Goal: Task Accomplishment & Management: Complete application form

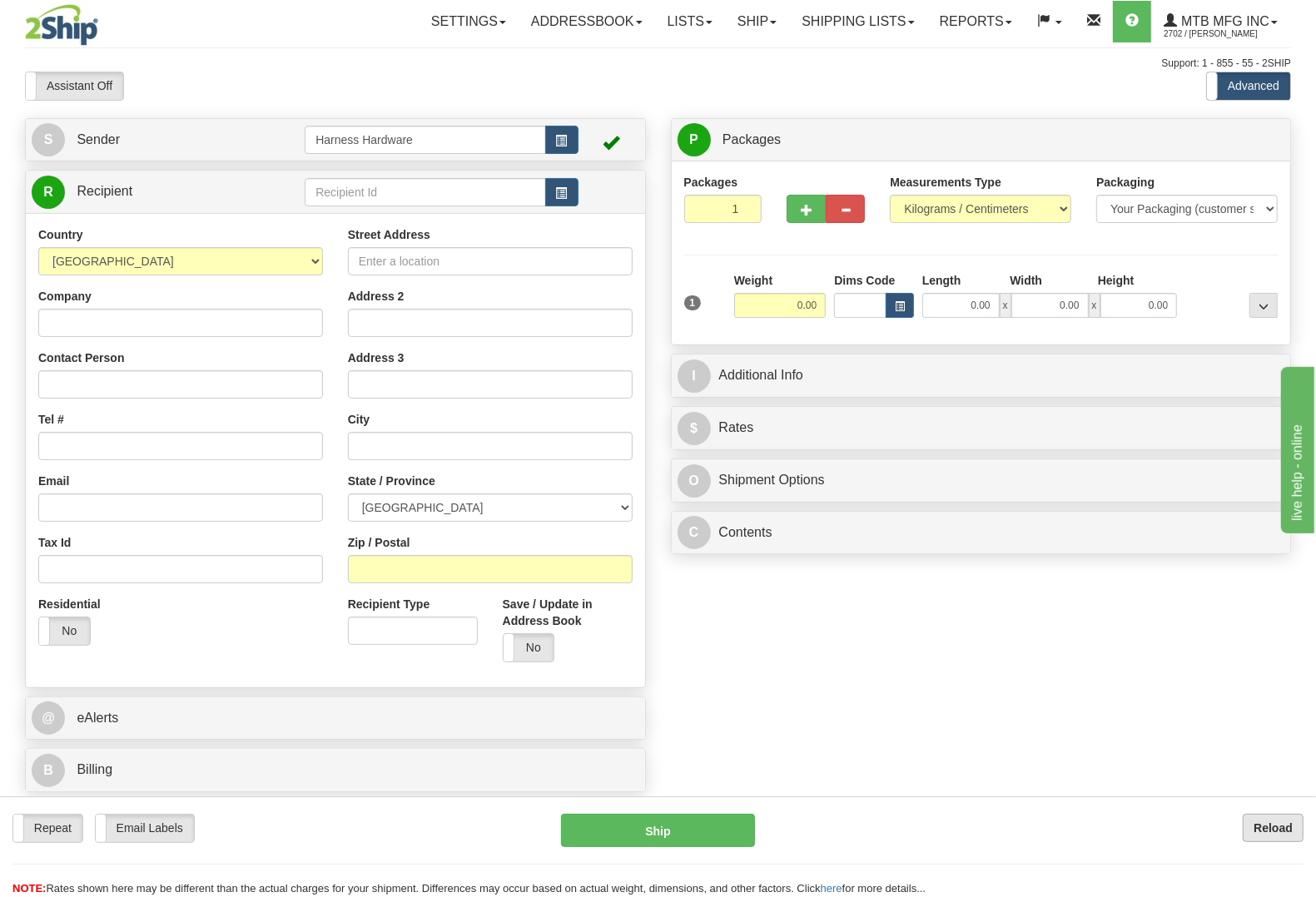
click at [1267, 814] on div "Repeat Repeat Email Labels Email Labels Edit Reload Ship Reload NOTE: here" at bounding box center [658, 847] width 1316 height 101
click at [1266, 830] on b "Reload" at bounding box center [1272, 828] width 39 height 13
click at [427, 198] on input "text" at bounding box center [424, 192] width 241 height 29
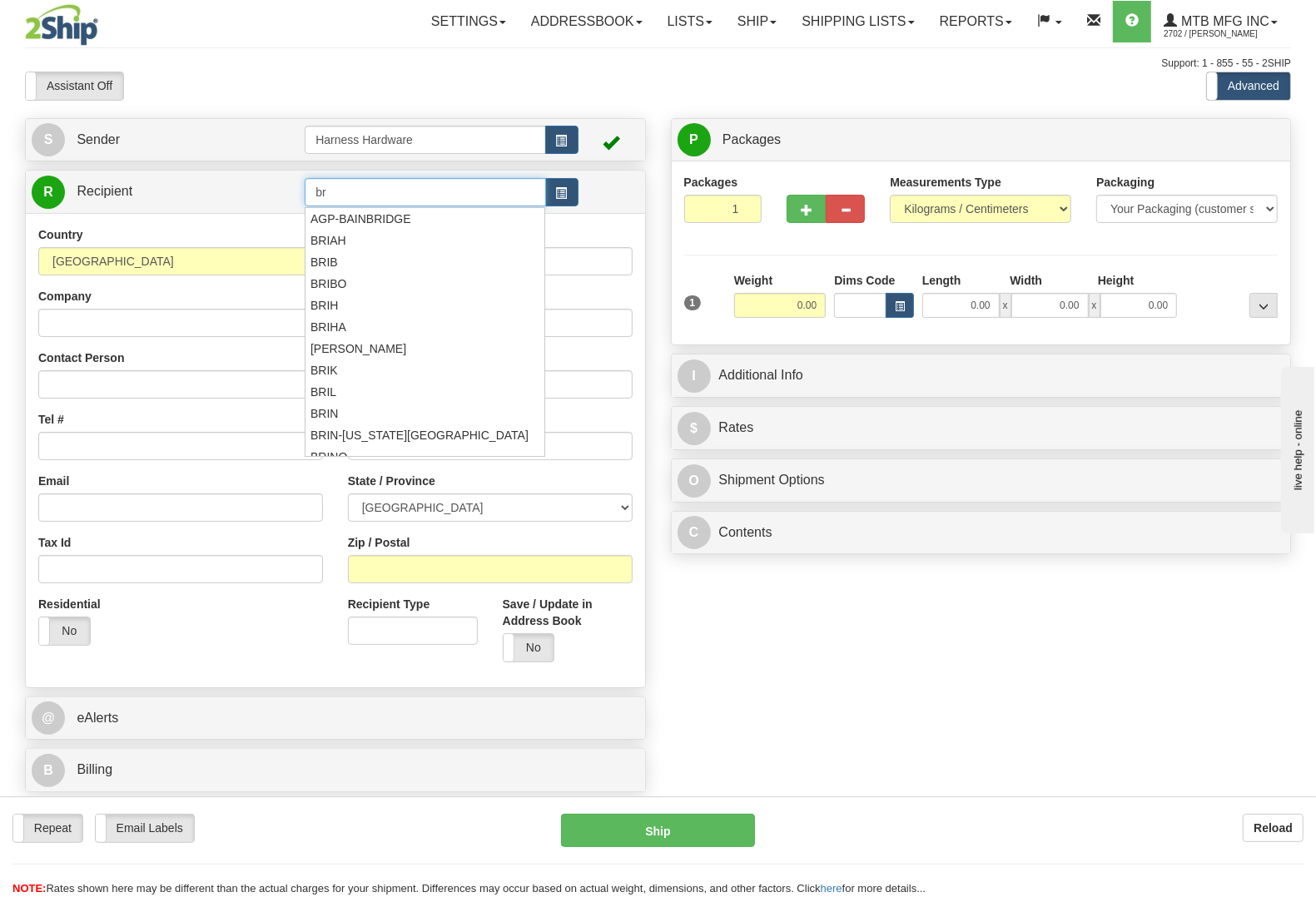
type input "b"
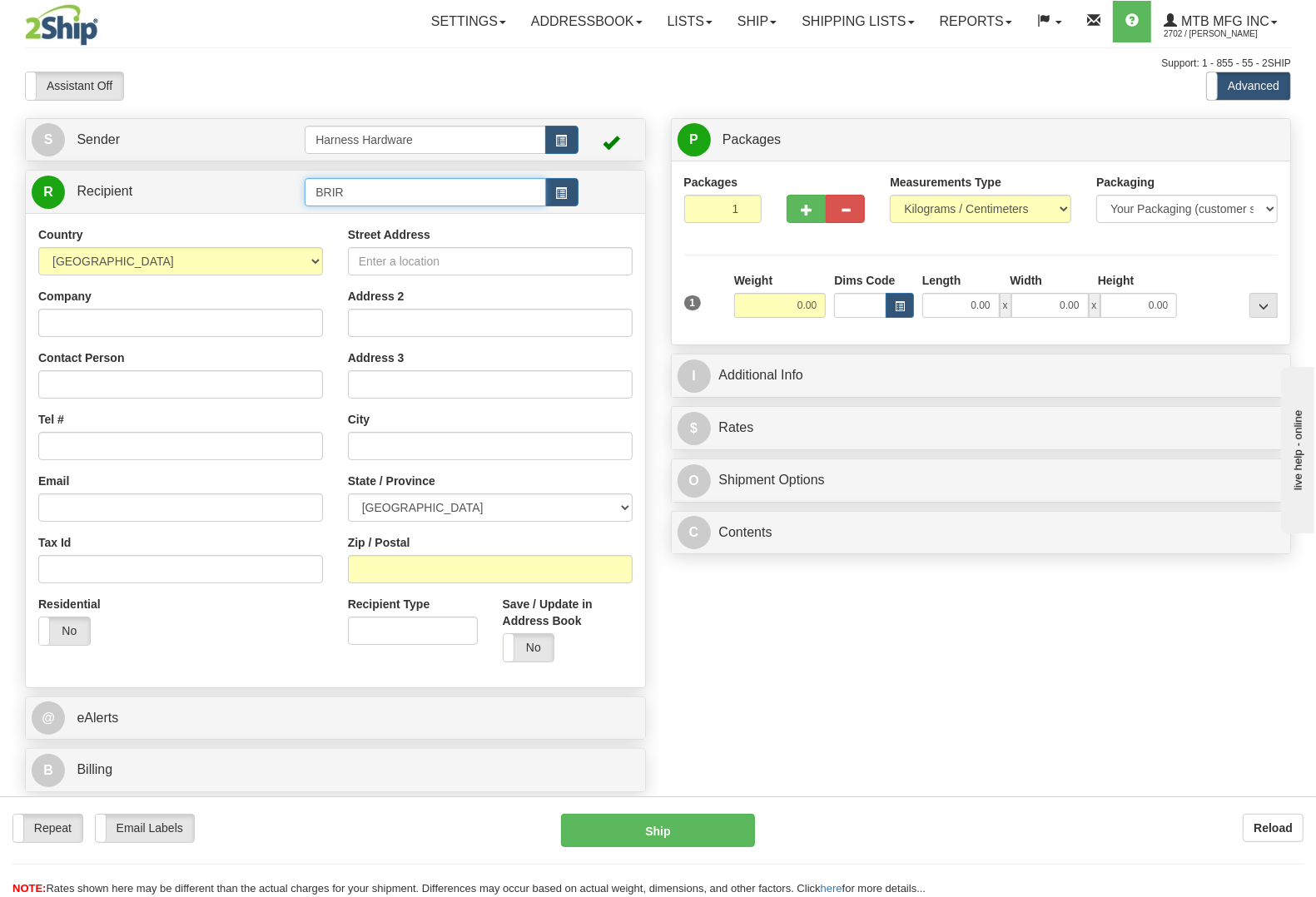
type input "BRIR"
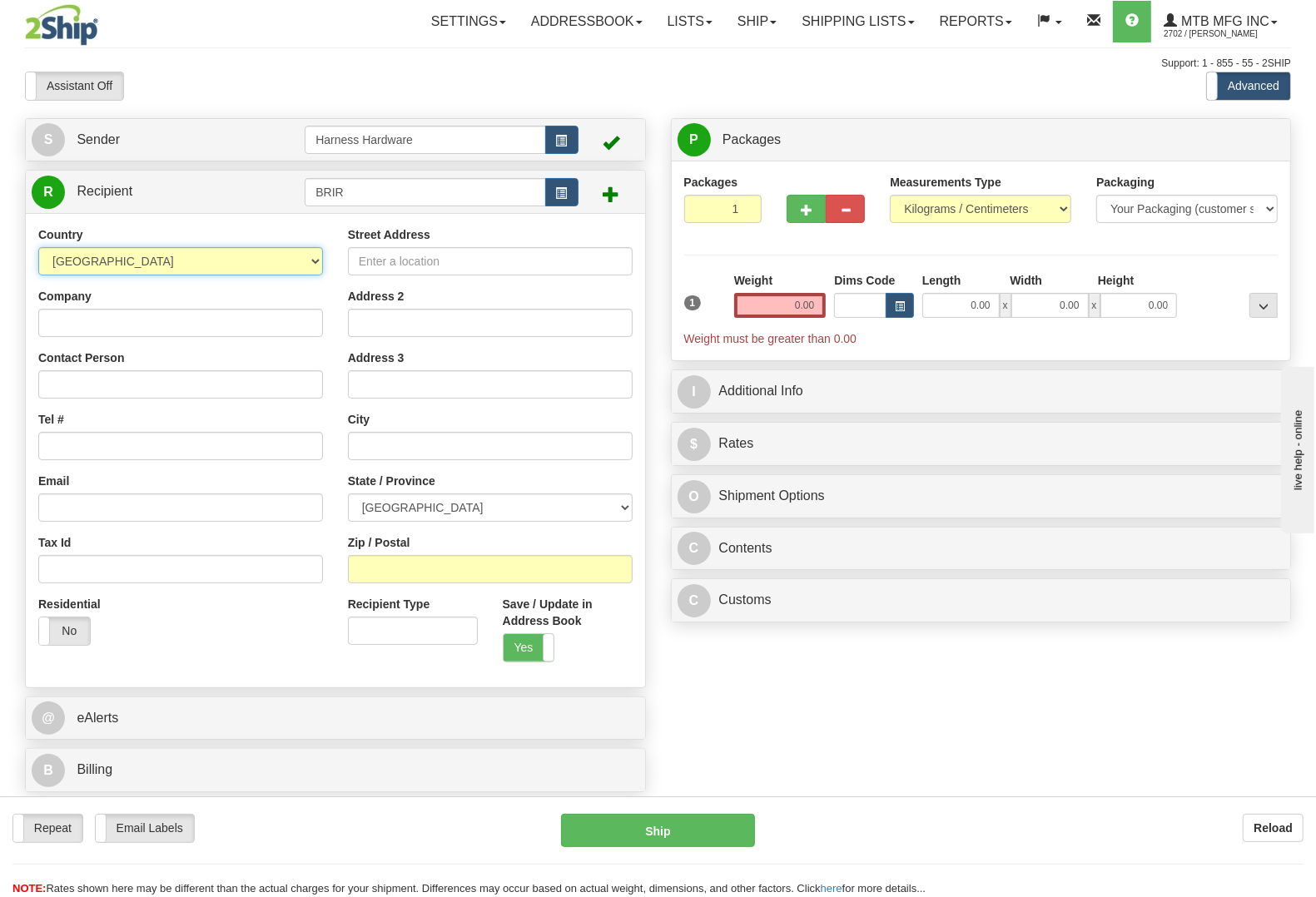
select select "US"
click at [105, 331] on input "Company" at bounding box center [180, 323] width 284 height 29
paste input "BRIAN RODDENBERY"
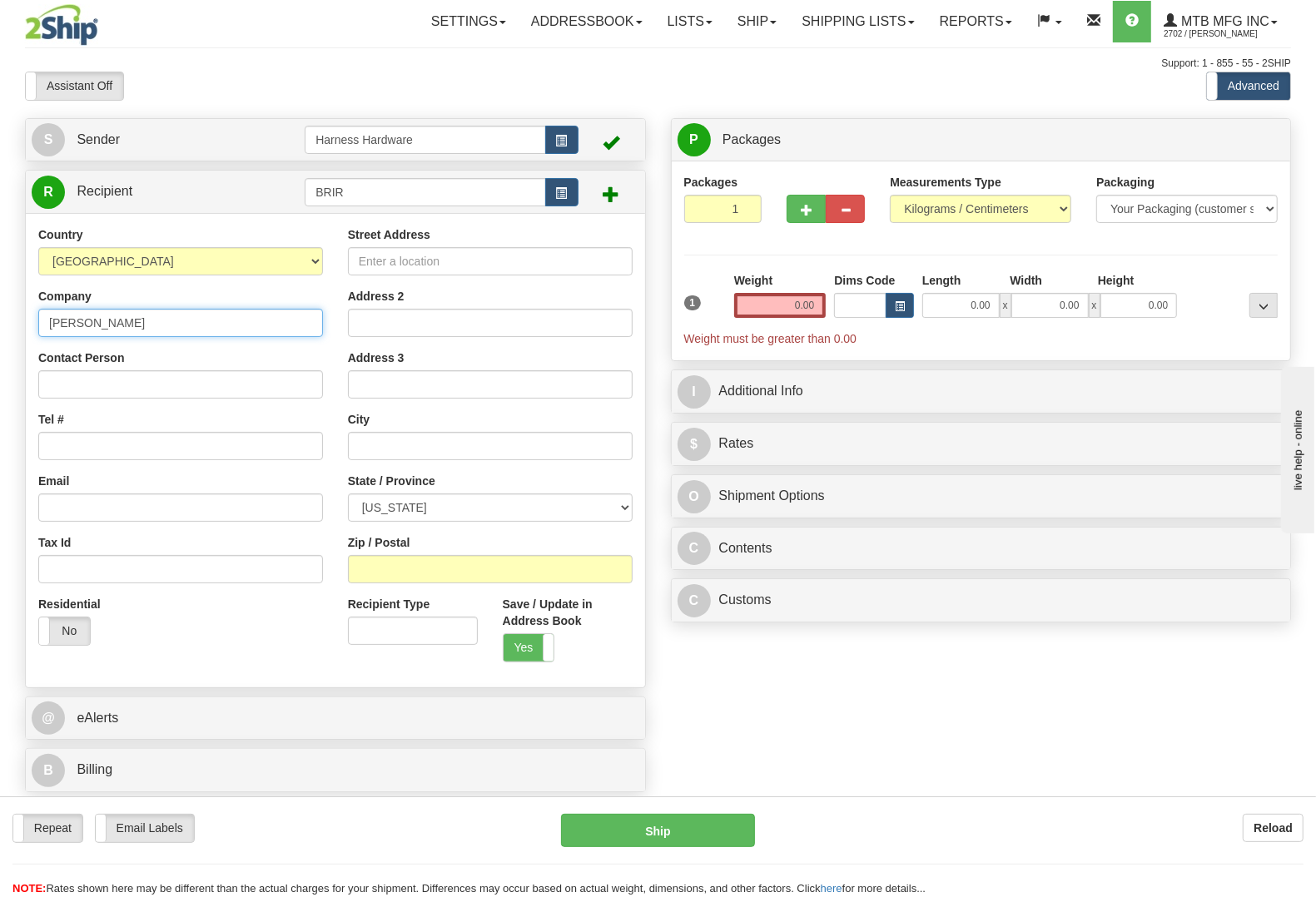
type input "BRIAN RODDENBERY"
paste input "BRIAN RODDENBERY"
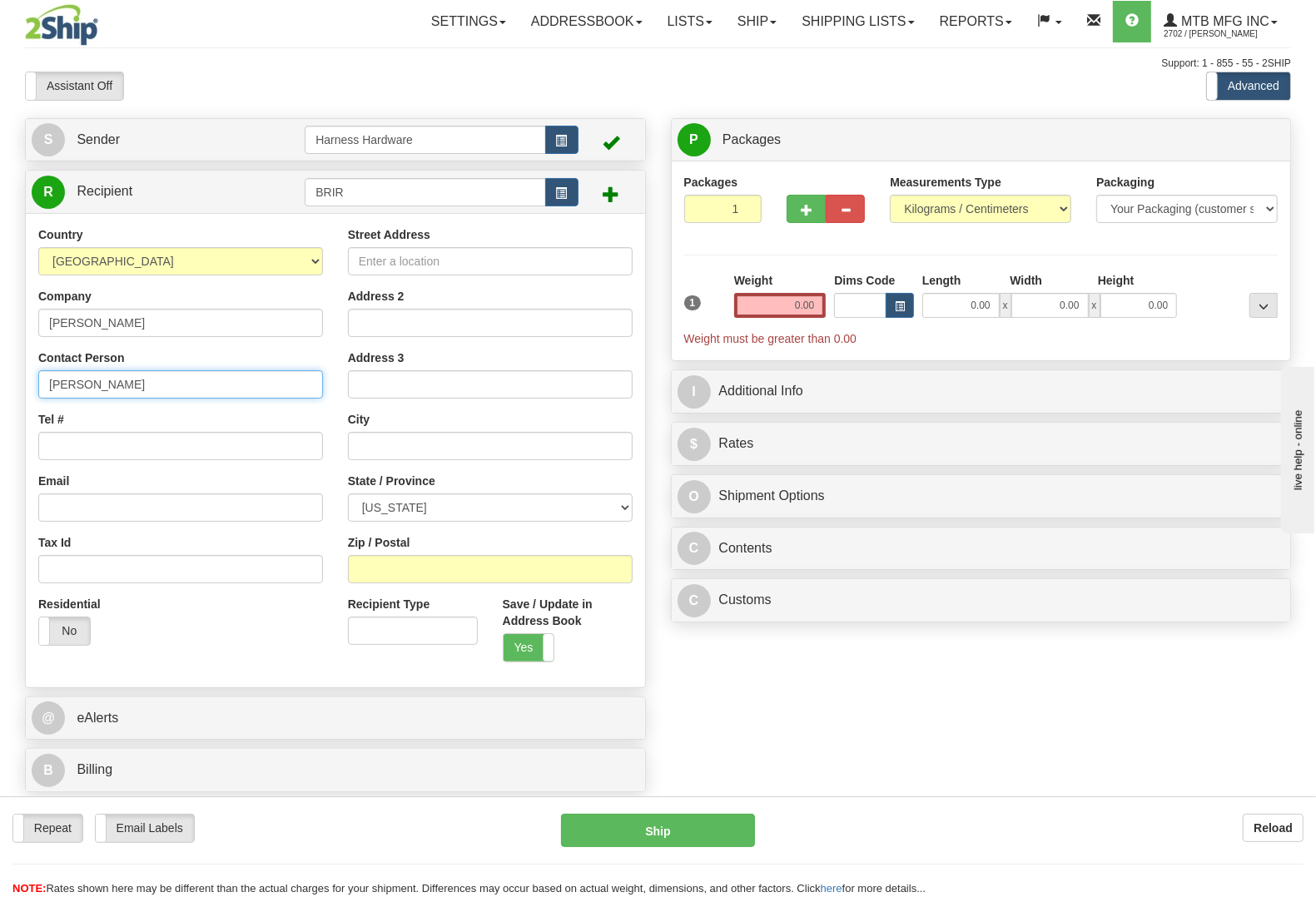
type input "BRIAN RODDENBERY"
click at [107, 450] on input "Tel #" at bounding box center [180, 446] width 284 height 29
paste input "(229) 378 4143"
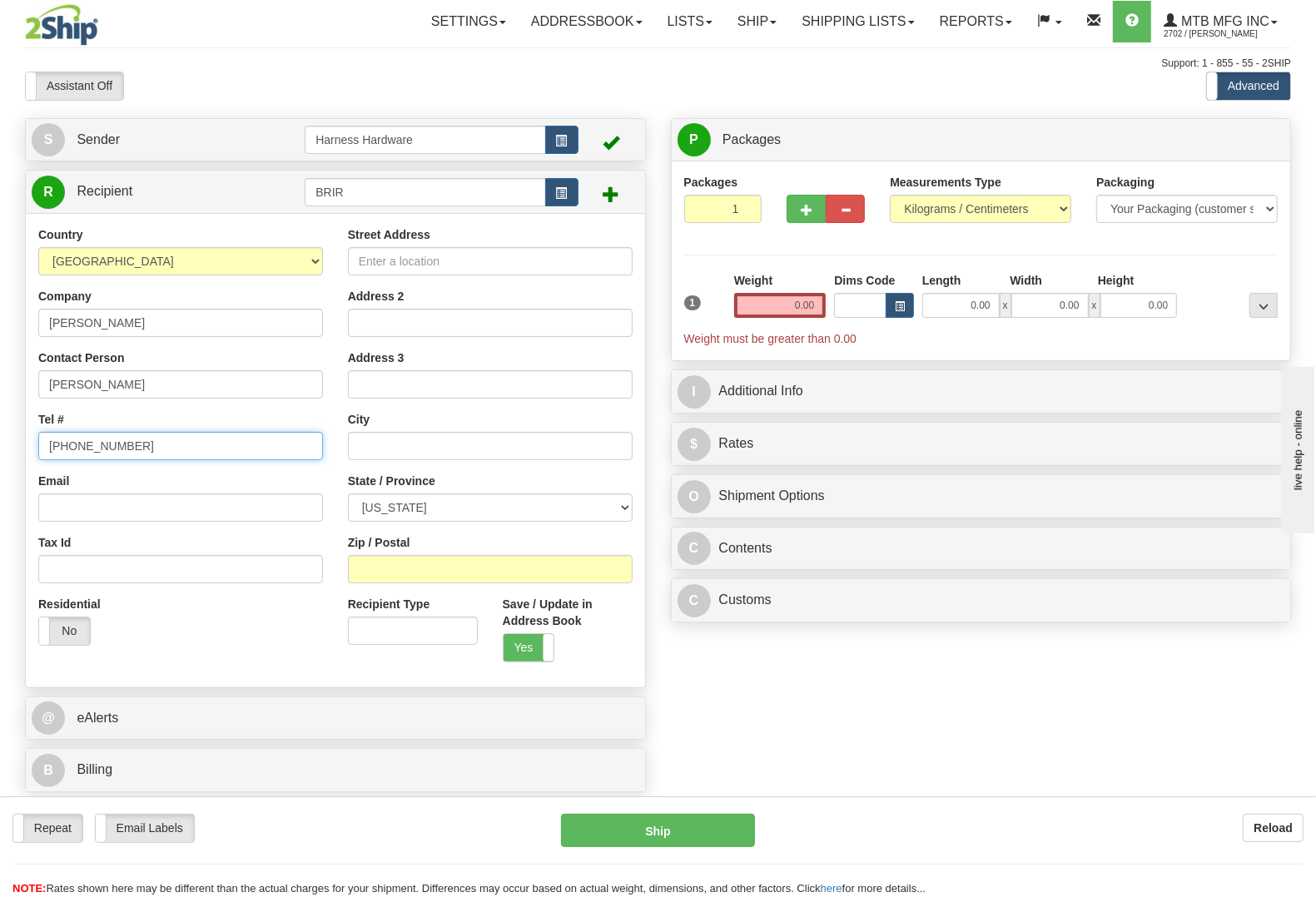
type input "(229) 378 4143"
click at [543, 253] on input "Street Address" at bounding box center [490, 261] width 284 height 29
paste input "2339 Moon Ln."
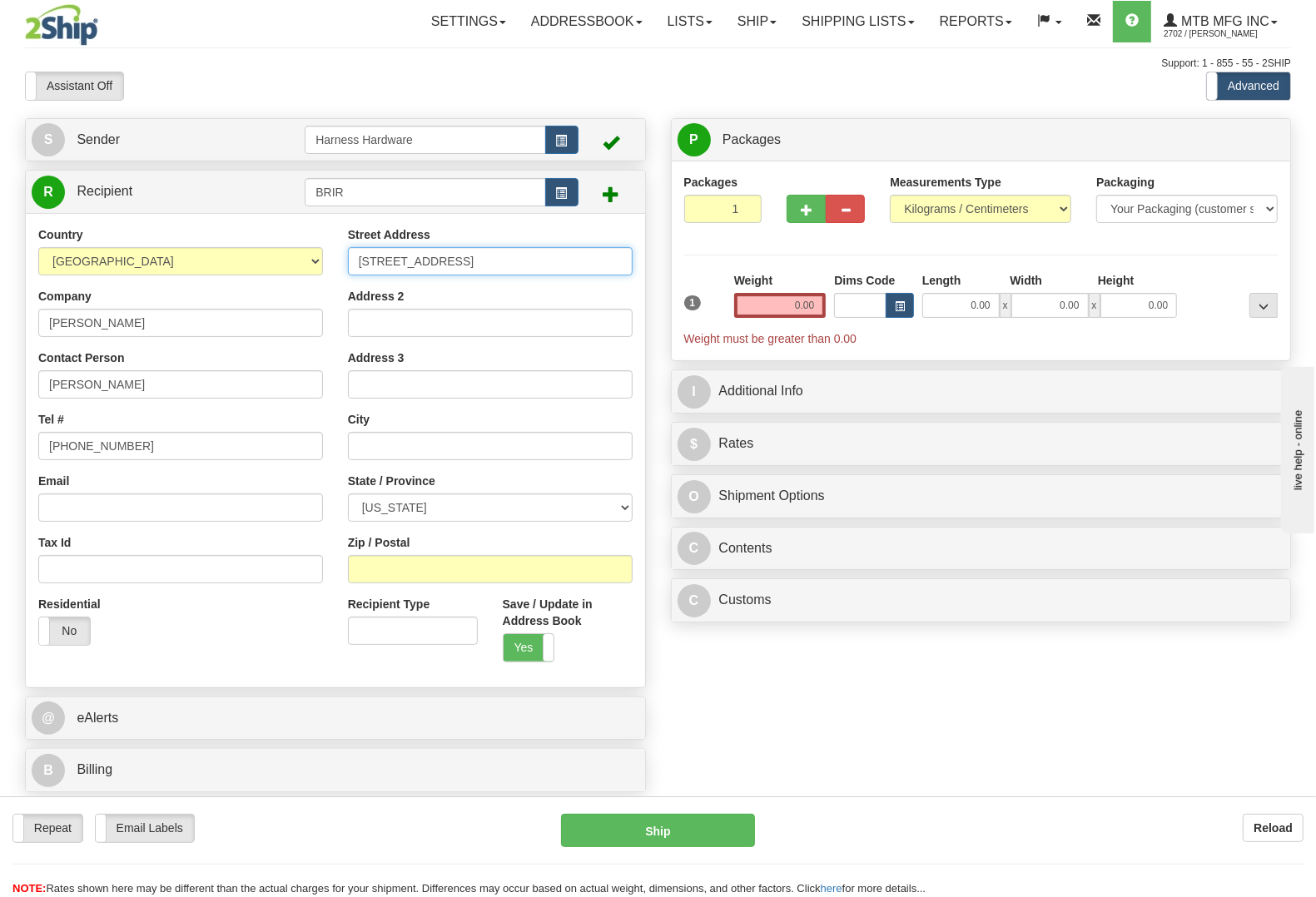
type input "2339 Moon Ln."
click at [592, 570] on input "Zip / Postal" at bounding box center [490, 569] width 284 height 29
paste input "32303"
type input "32303"
type input "TALLAHASSEE"
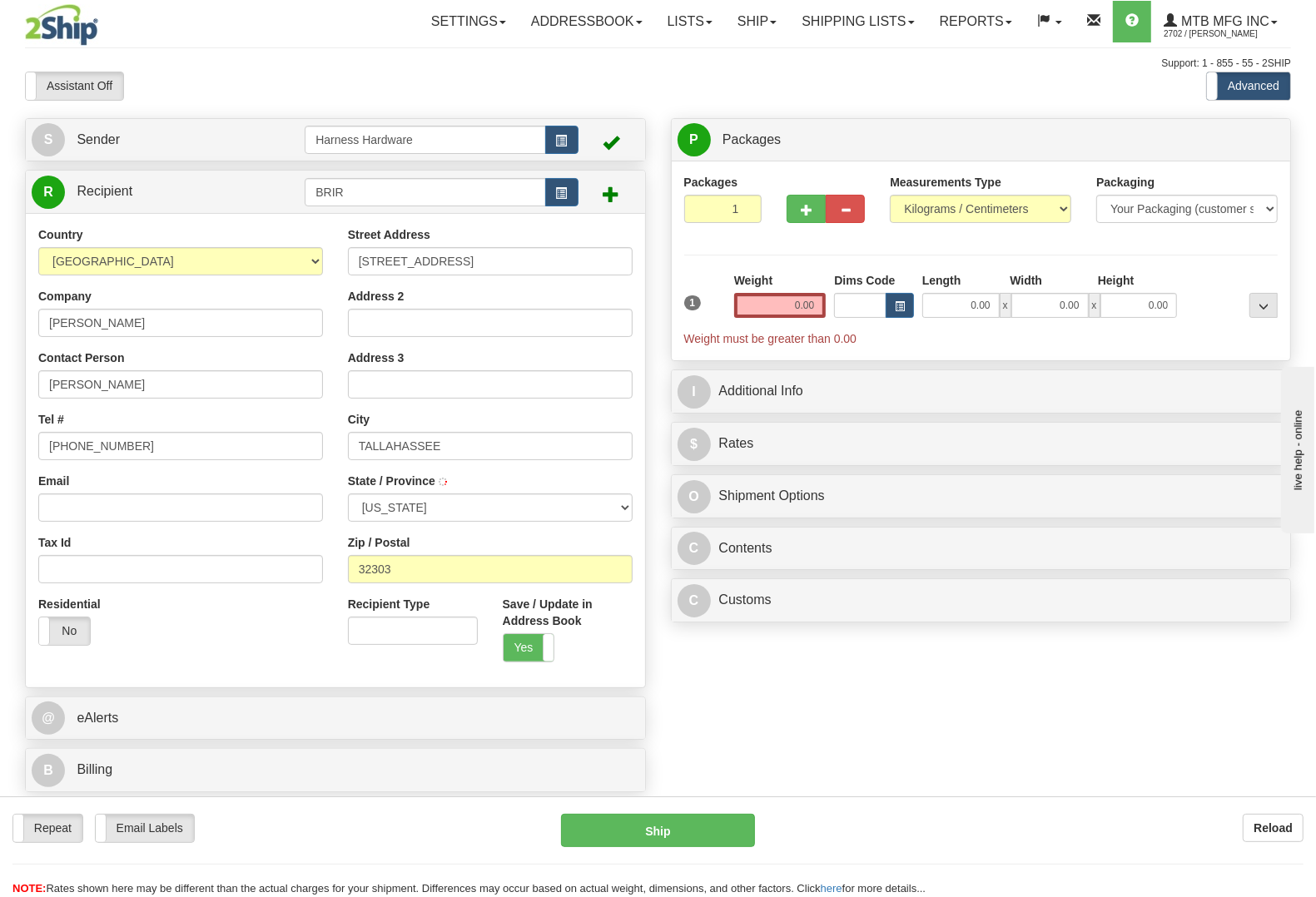
select select "FL"
click at [882, 575] on div "P Packages 1 Packages - Weight: 0.00 Kgs Shipment Level Shipm. Package Level Pa…" at bounding box center [981, 375] width 646 height 513
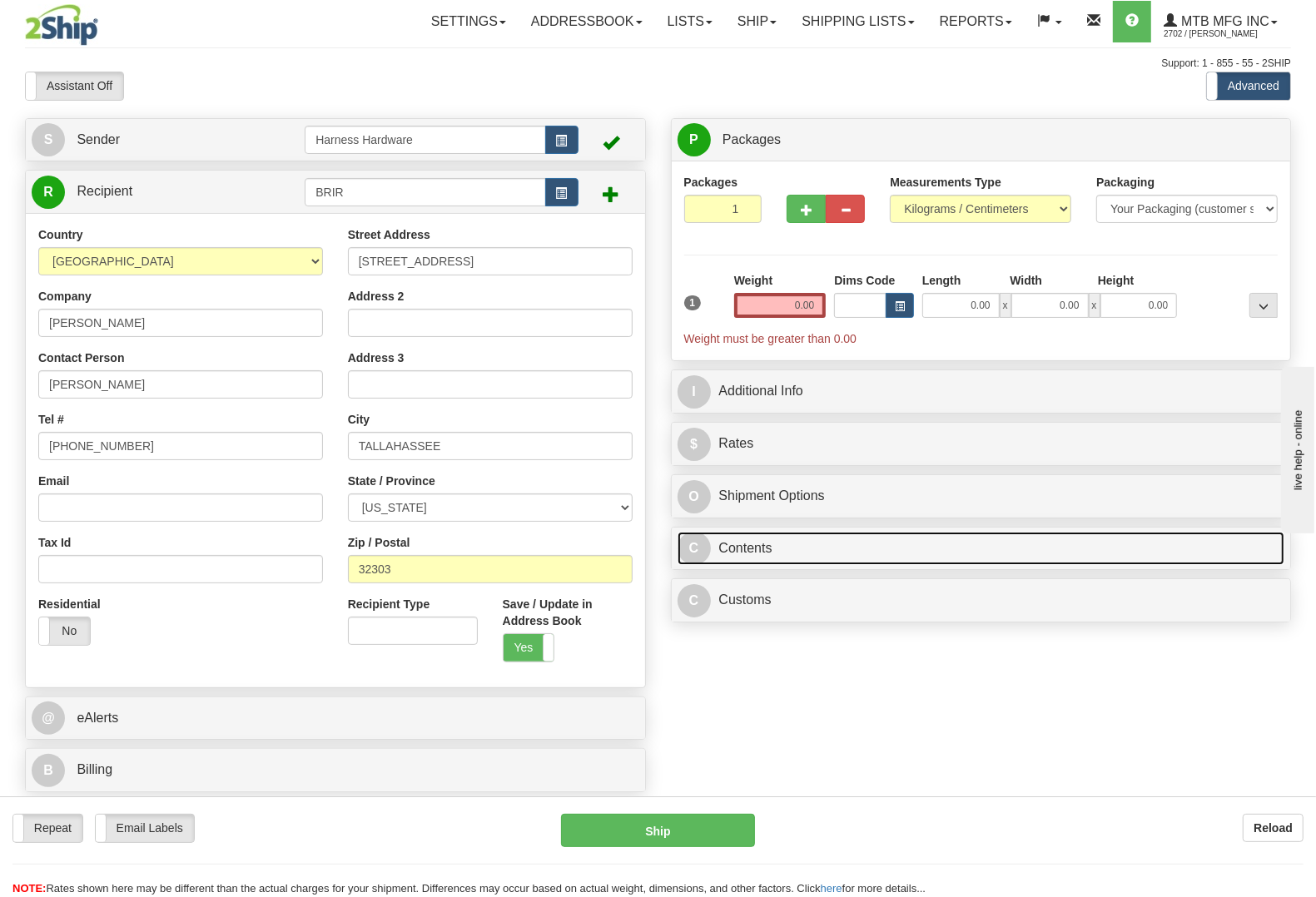
click at [849, 554] on link "C Contents" at bounding box center [981, 549] width 607 height 34
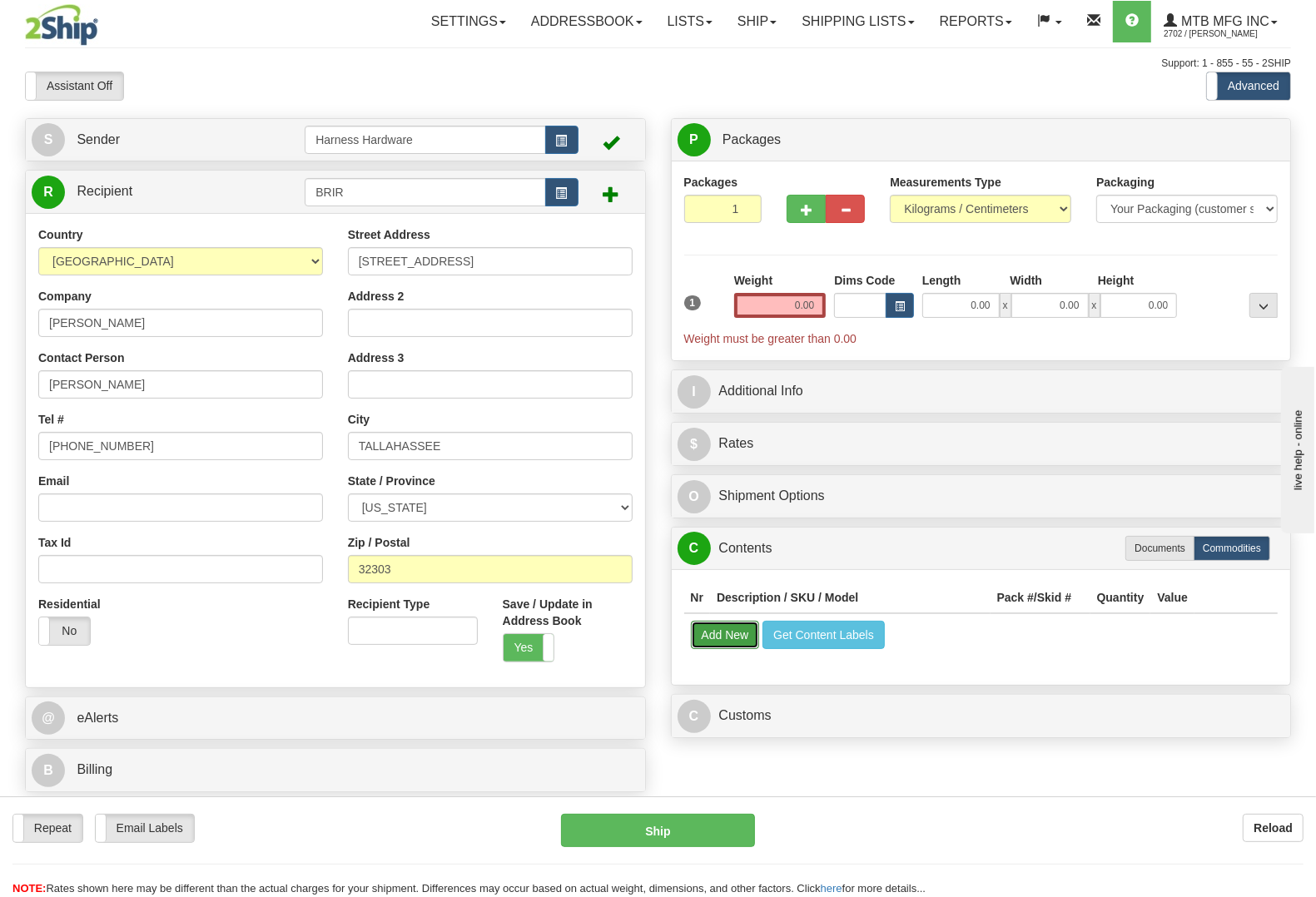
click at [741, 634] on button "Add New" at bounding box center [725, 635] width 69 height 29
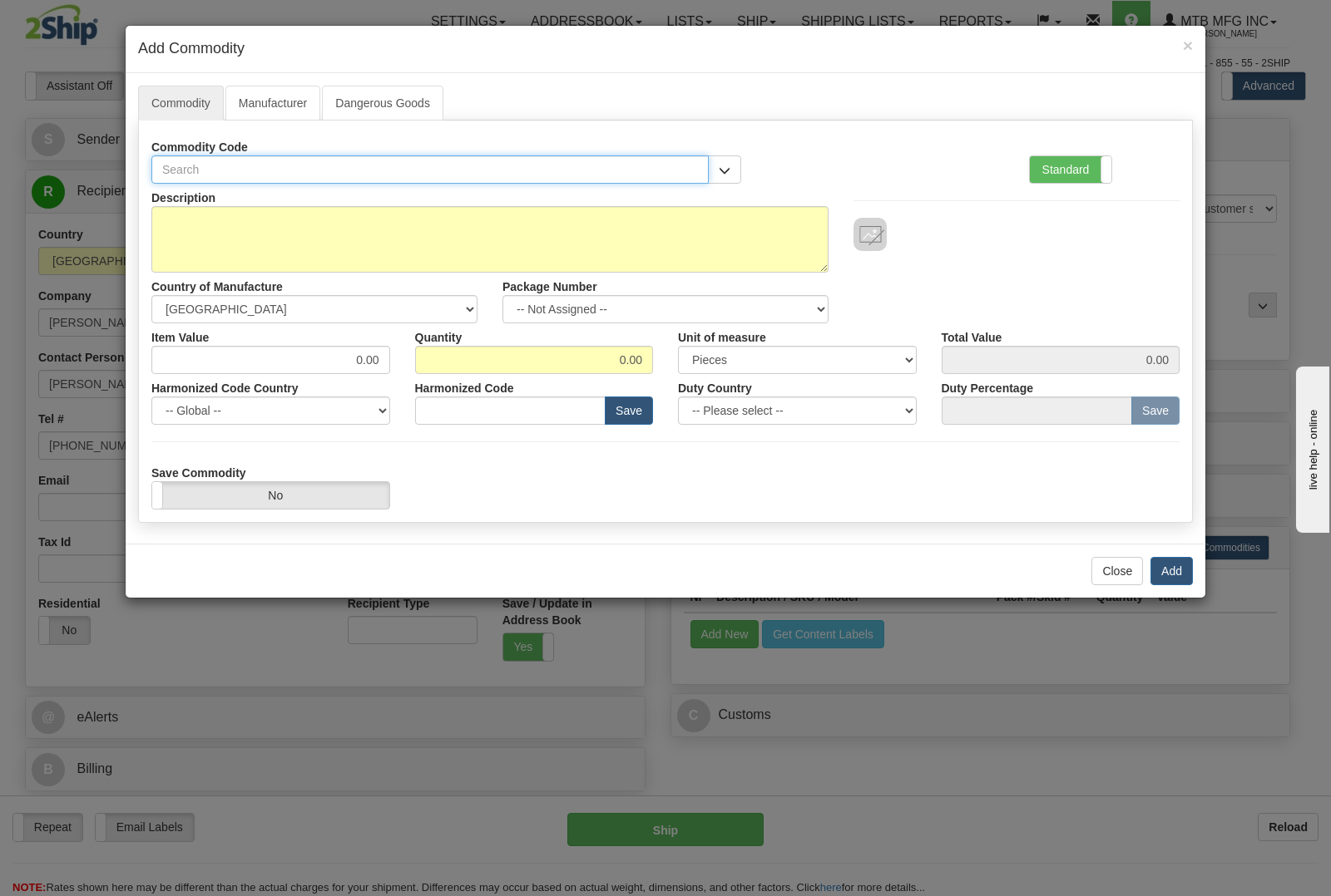
click at [284, 163] on input "text" at bounding box center [430, 169] width 558 height 29
type input "1627"
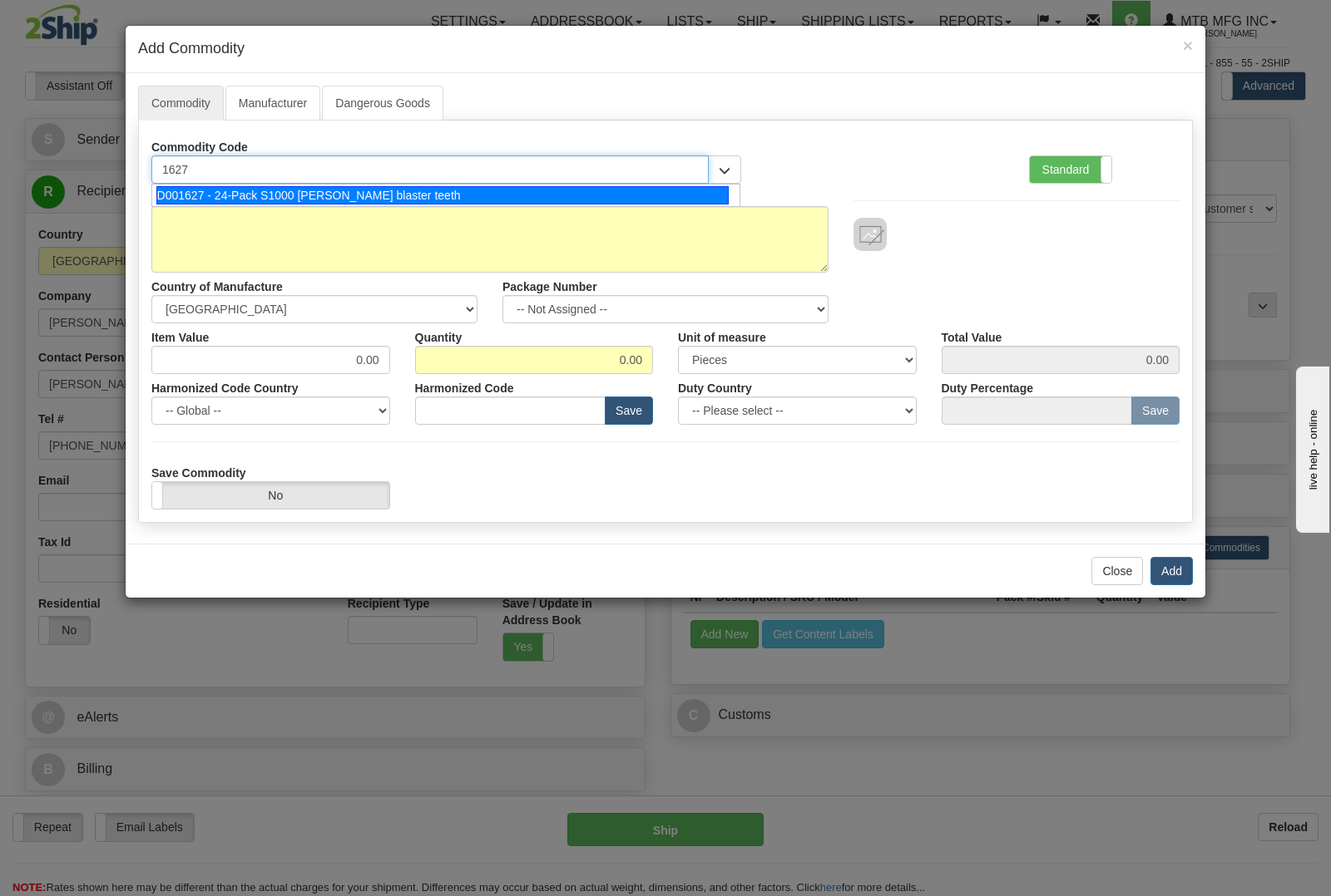
click at [294, 189] on div "D001627 - 24-Pack S1000 stump blaster teeth" at bounding box center [443, 195] width 573 height 18
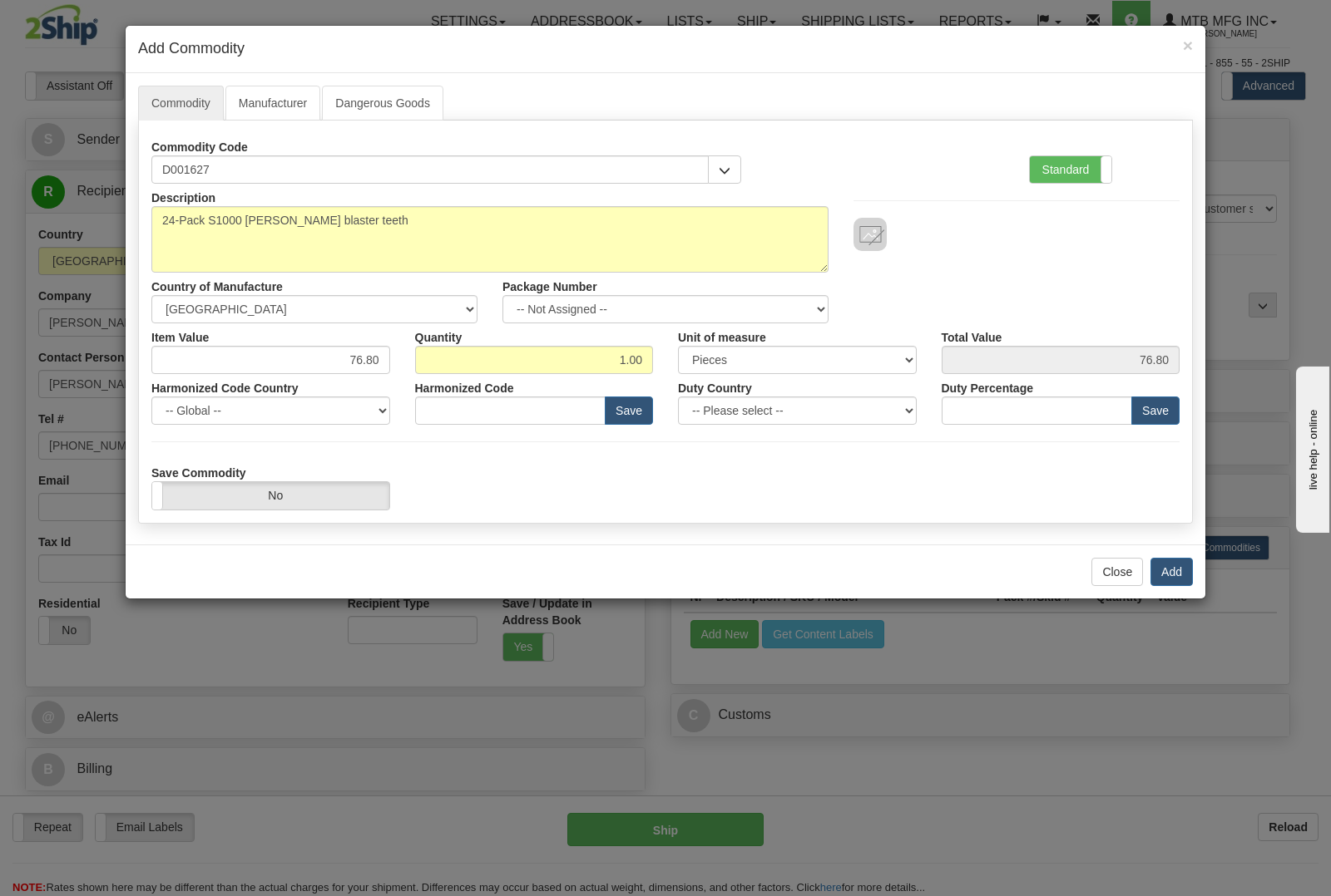
type input "8436.99.0029"
click at [1169, 561] on button "Add" at bounding box center [1172, 572] width 43 height 29
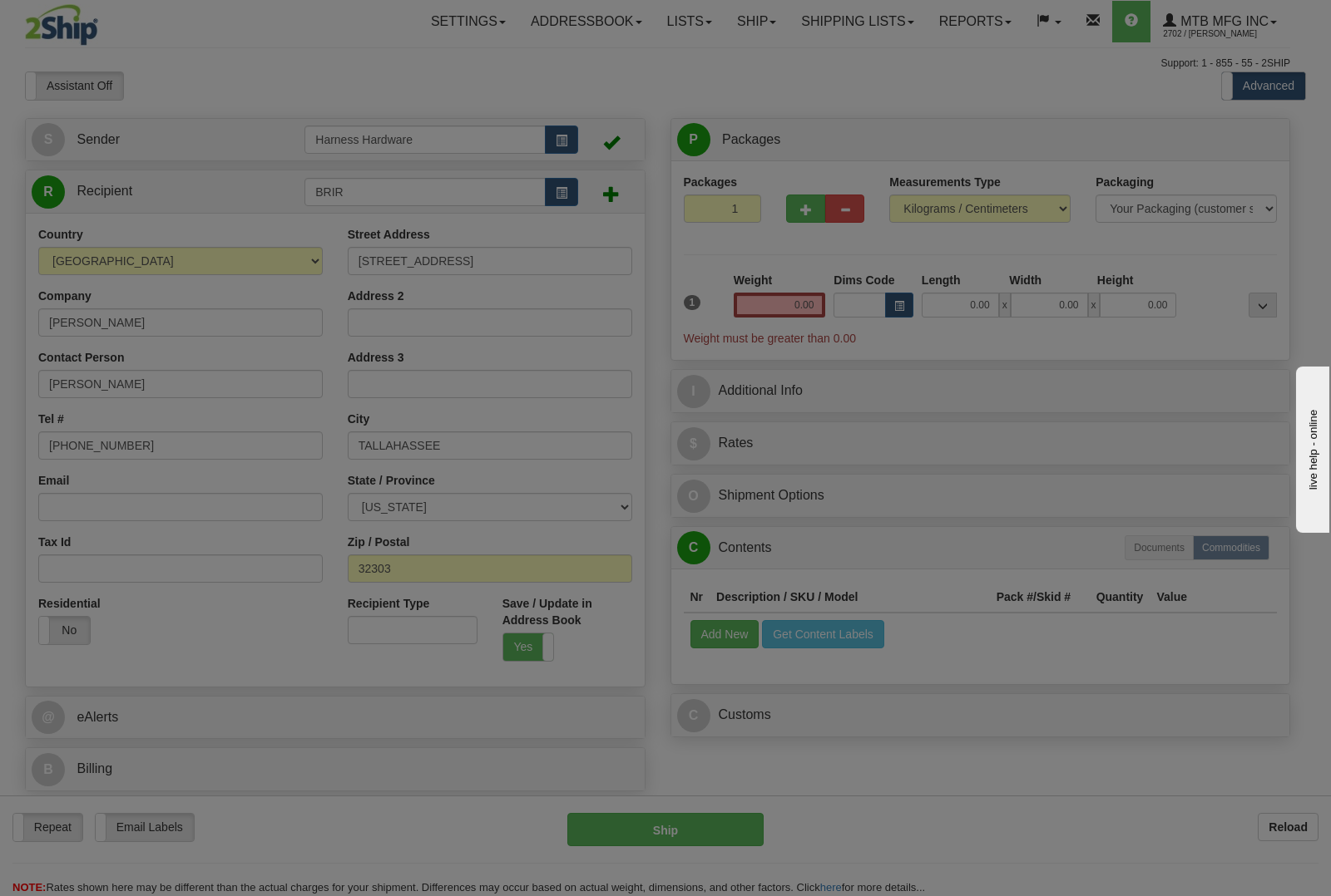
click at [1169, 571] on body "Training Course Close Toggle navigation Settings Shipping Preferences New Recip…" at bounding box center [666, 448] width 1331 height 896
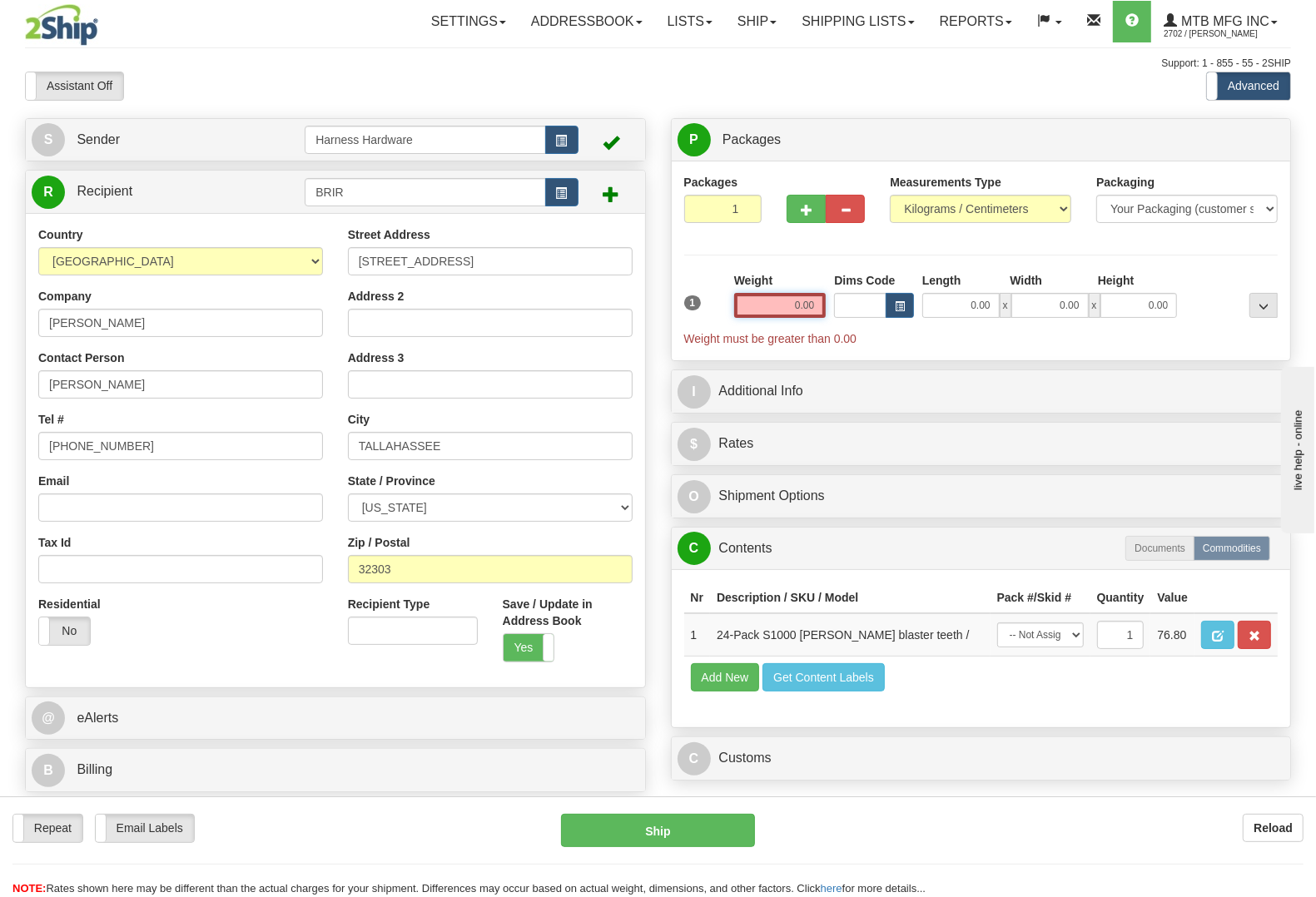
click at [759, 309] on input "0.00" at bounding box center [780, 305] width 92 height 25
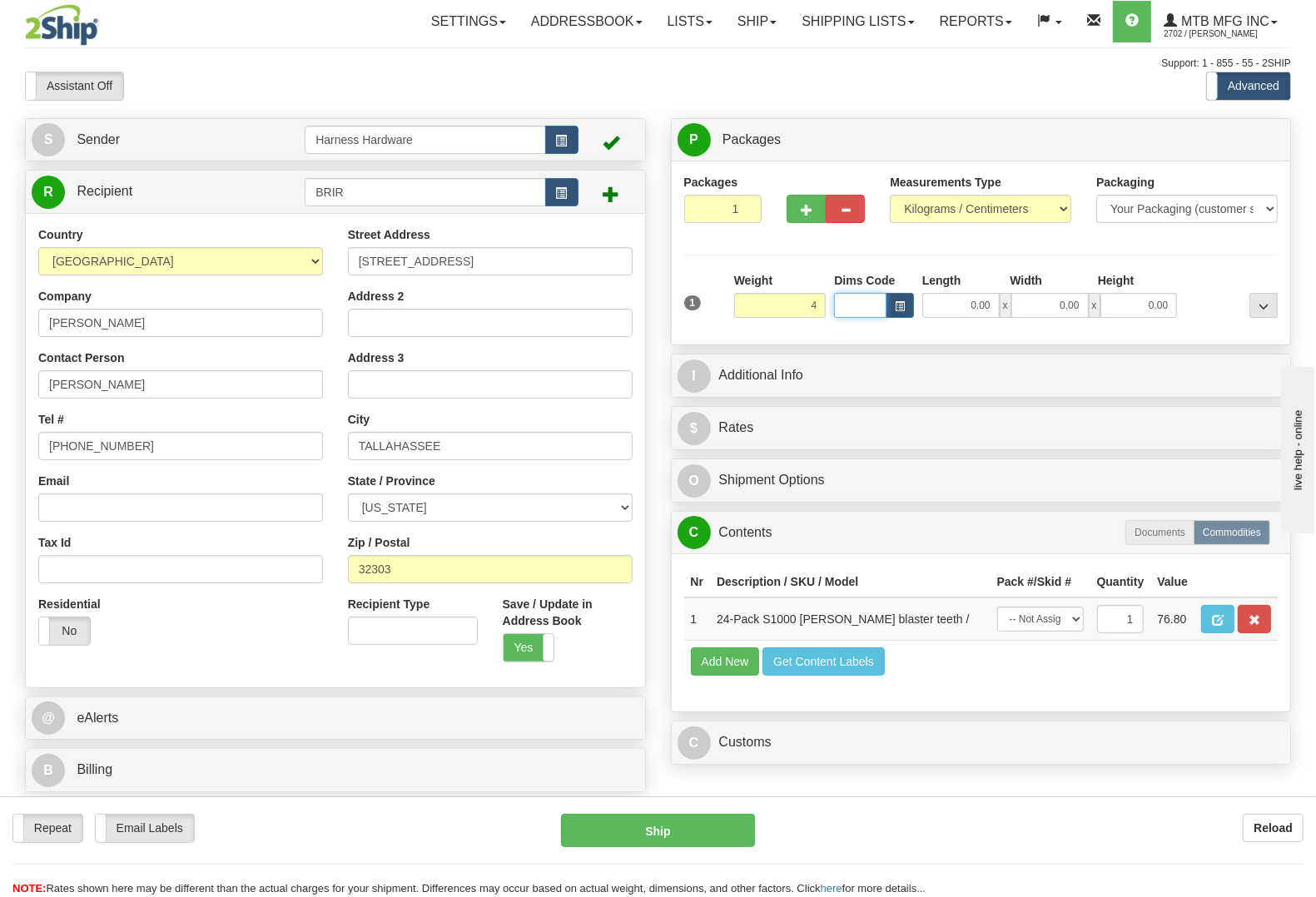
type input "4.00"
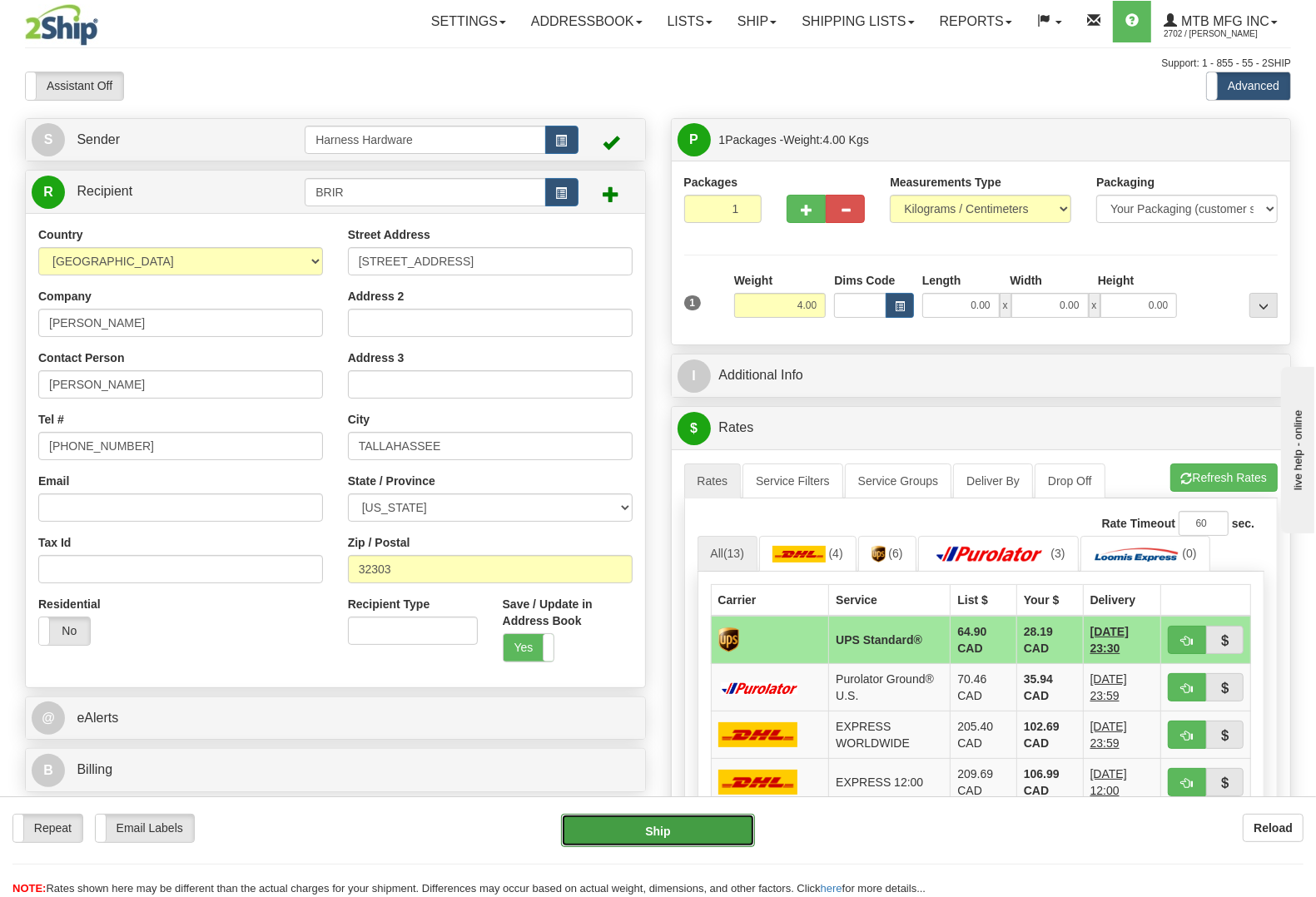
click at [674, 835] on button "Ship" at bounding box center [658, 831] width 194 height 34
type input "11"
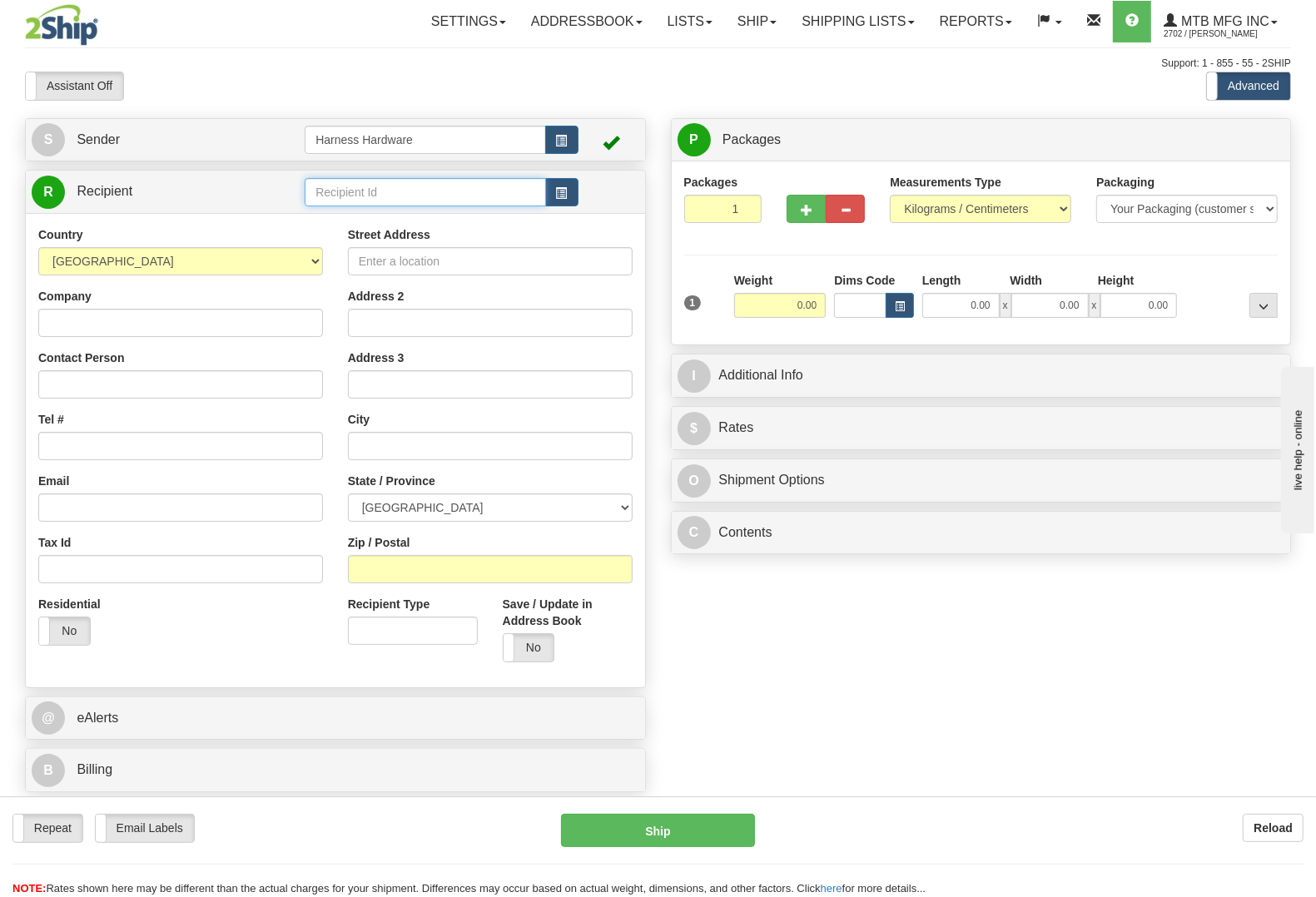
click at [379, 192] on input "text" at bounding box center [424, 192] width 241 height 29
type input "21C"
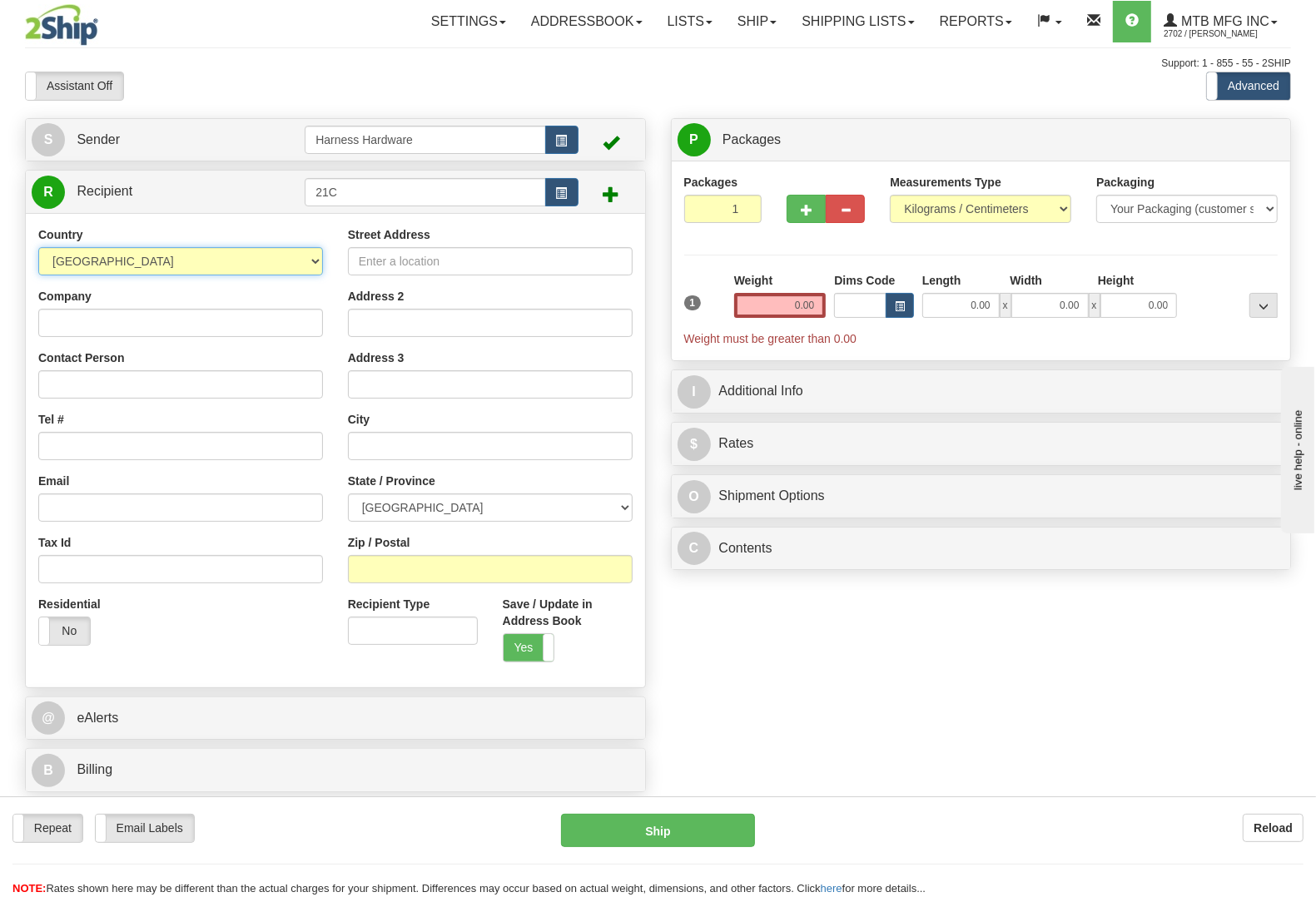
click at [168, 268] on select "AFGHANISTAN ALAND ISLANDS ALBANIA ALGERIA AMERICAN SAMOA ANDORRA ANGOLA ANGUILL…" at bounding box center [180, 261] width 284 height 29
select select "US"
click at [39, 248] on select "AFGHANISTAN ALAND ISLANDS ALBANIA ALGERIA AMERICAN SAMOA ANDORRA ANGOLA ANGUILL…" at bounding box center [180, 261] width 284 height 29
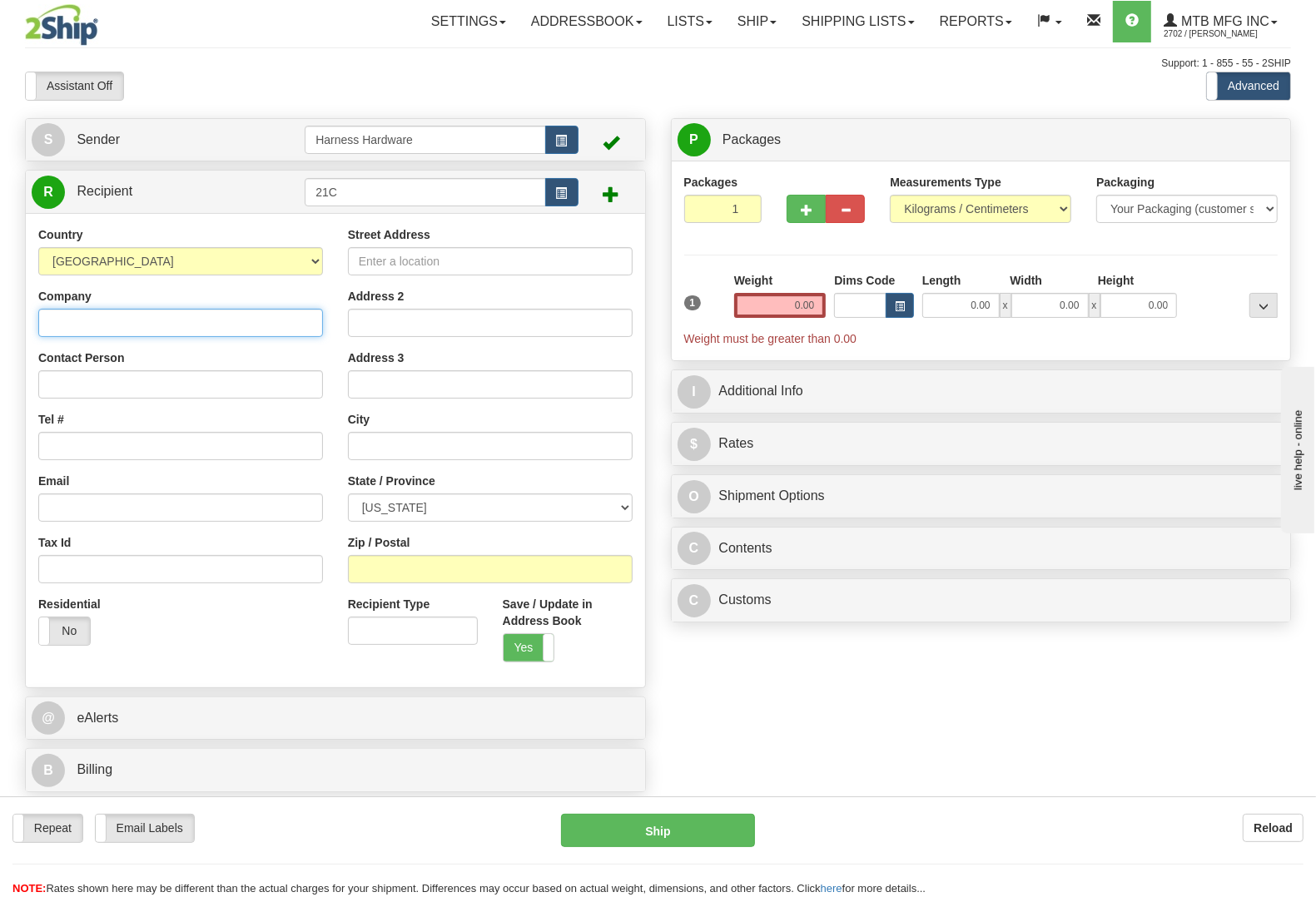
paste input "21st Century Equipment"
type input "21st Century Equipment"
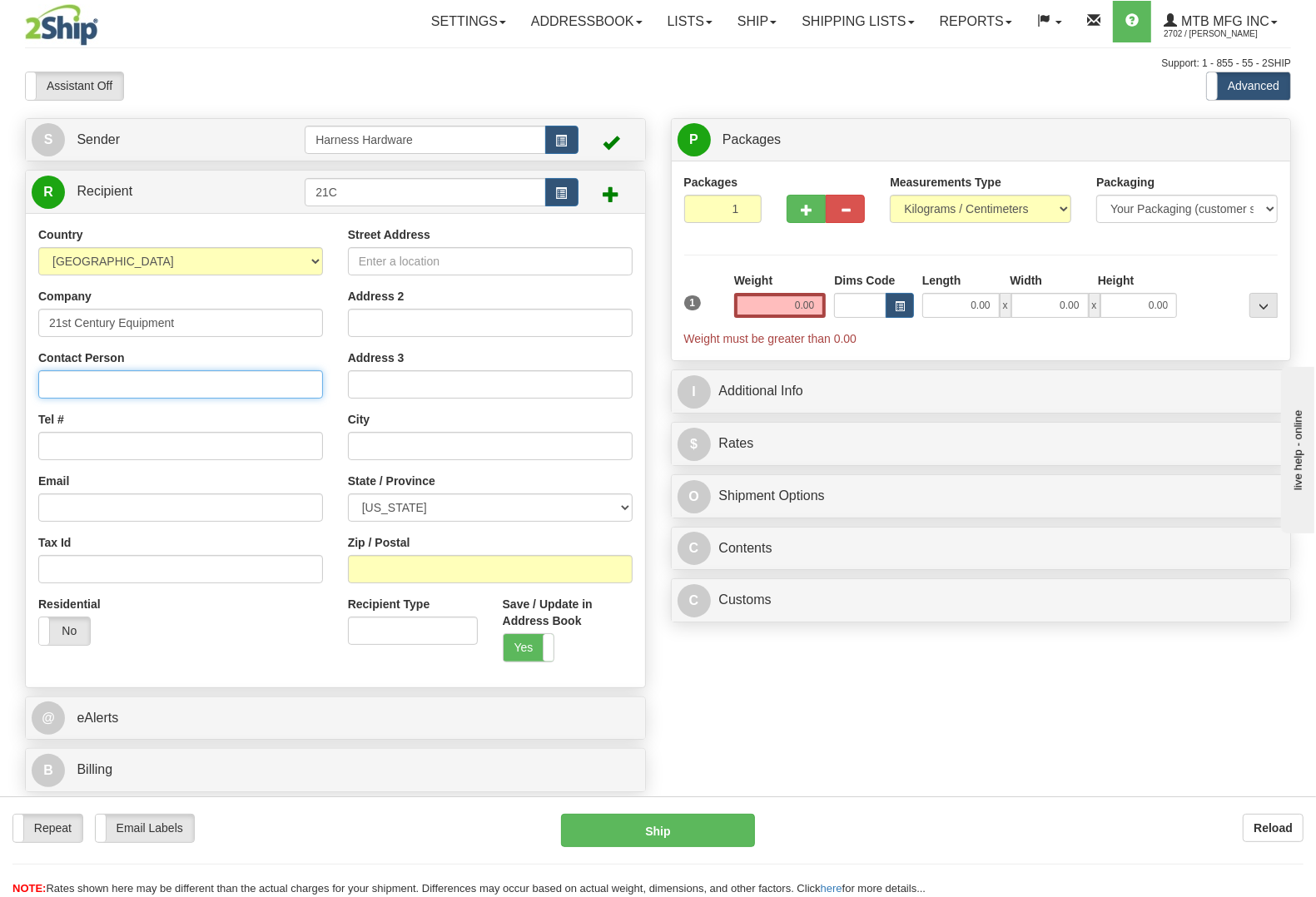
paste input "21st Century Equipment"
type input "21st Century Equipment"
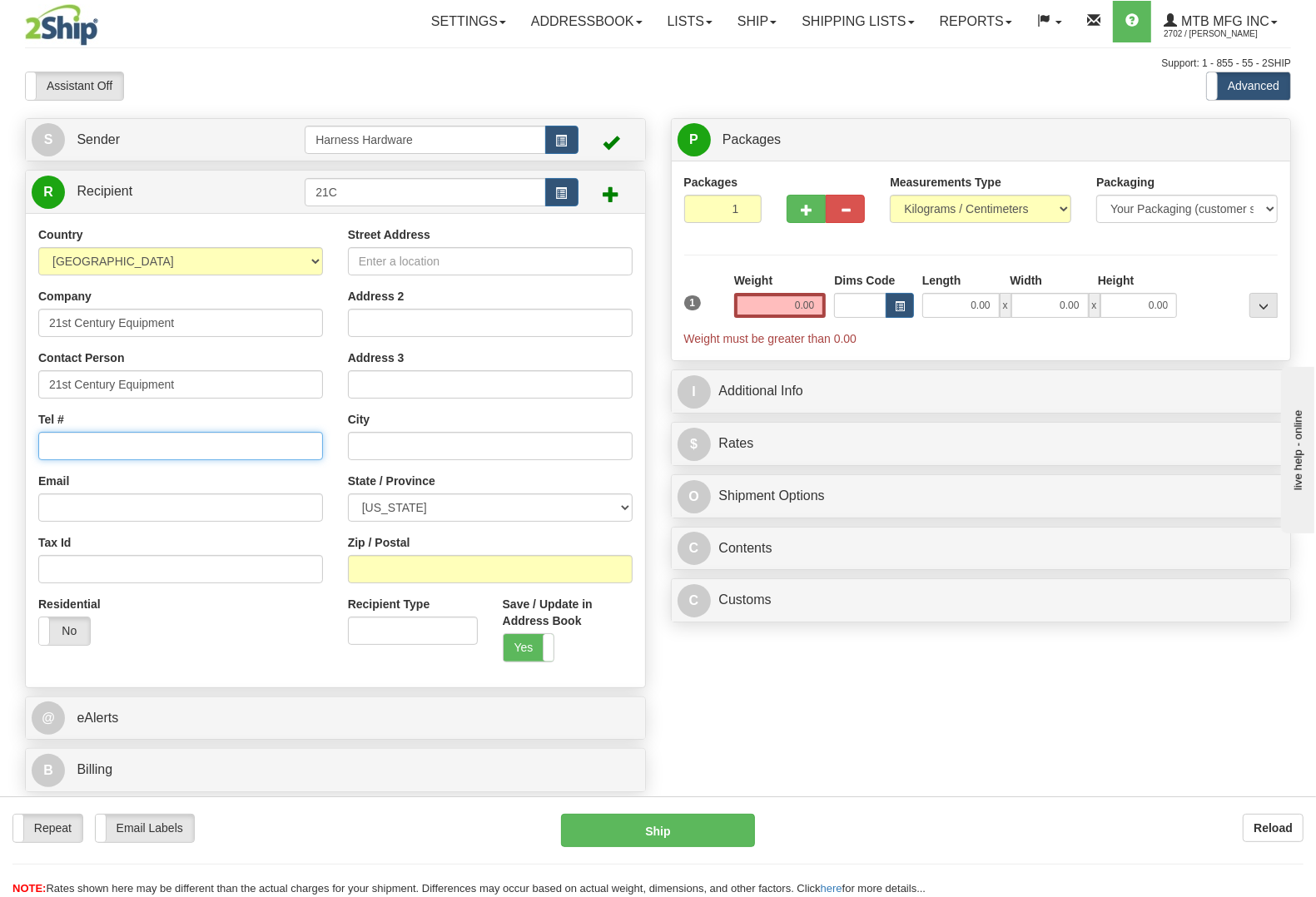
click at [84, 435] on input "Tel #" at bounding box center [180, 446] width 284 height 29
paste input "303-622-4207"
type input "303-622-4207"
click at [490, 261] on input "Street Address" at bounding box center [490, 261] width 284 height 29
paste input "4225 N. Strausburg Road"
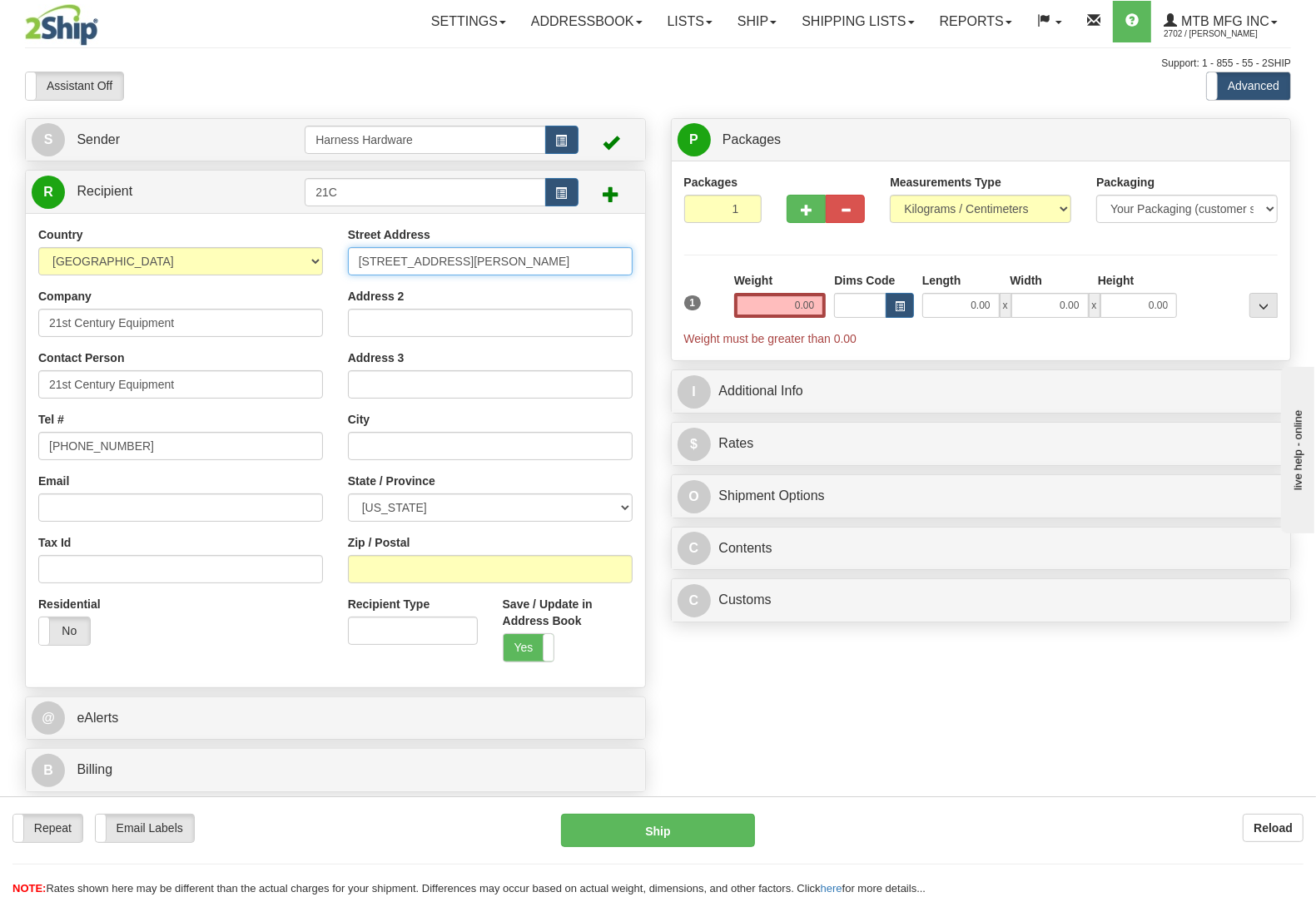
type input "4225 N. Strausburg Road"
click at [510, 572] on input "Zip / Postal" at bounding box center [490, 569] width 284 height 29
paste input "80136"
type input "80136"
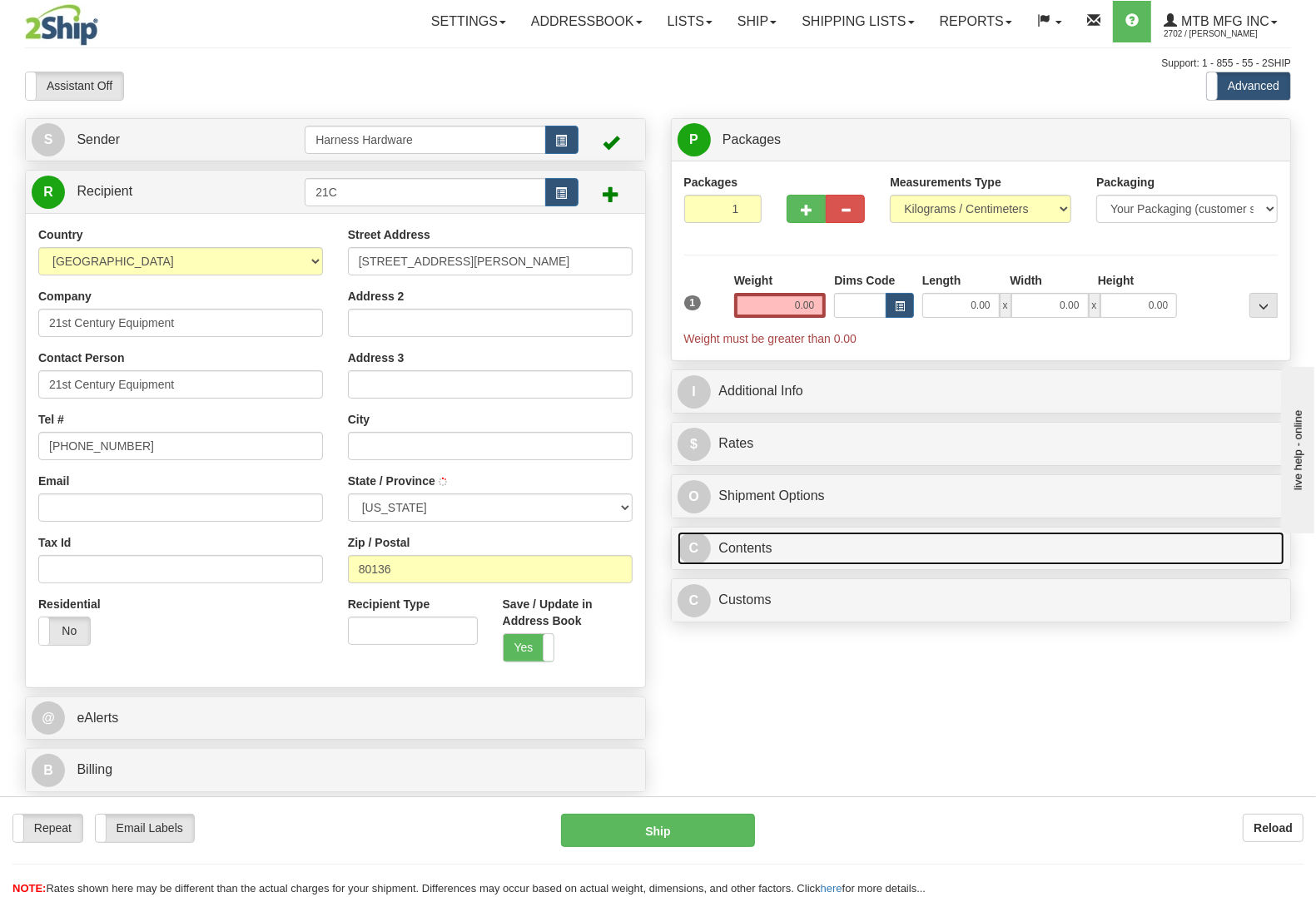
click at [742, 555] on link "C Contents" at bounding box center [981, 549] width 607 height 34
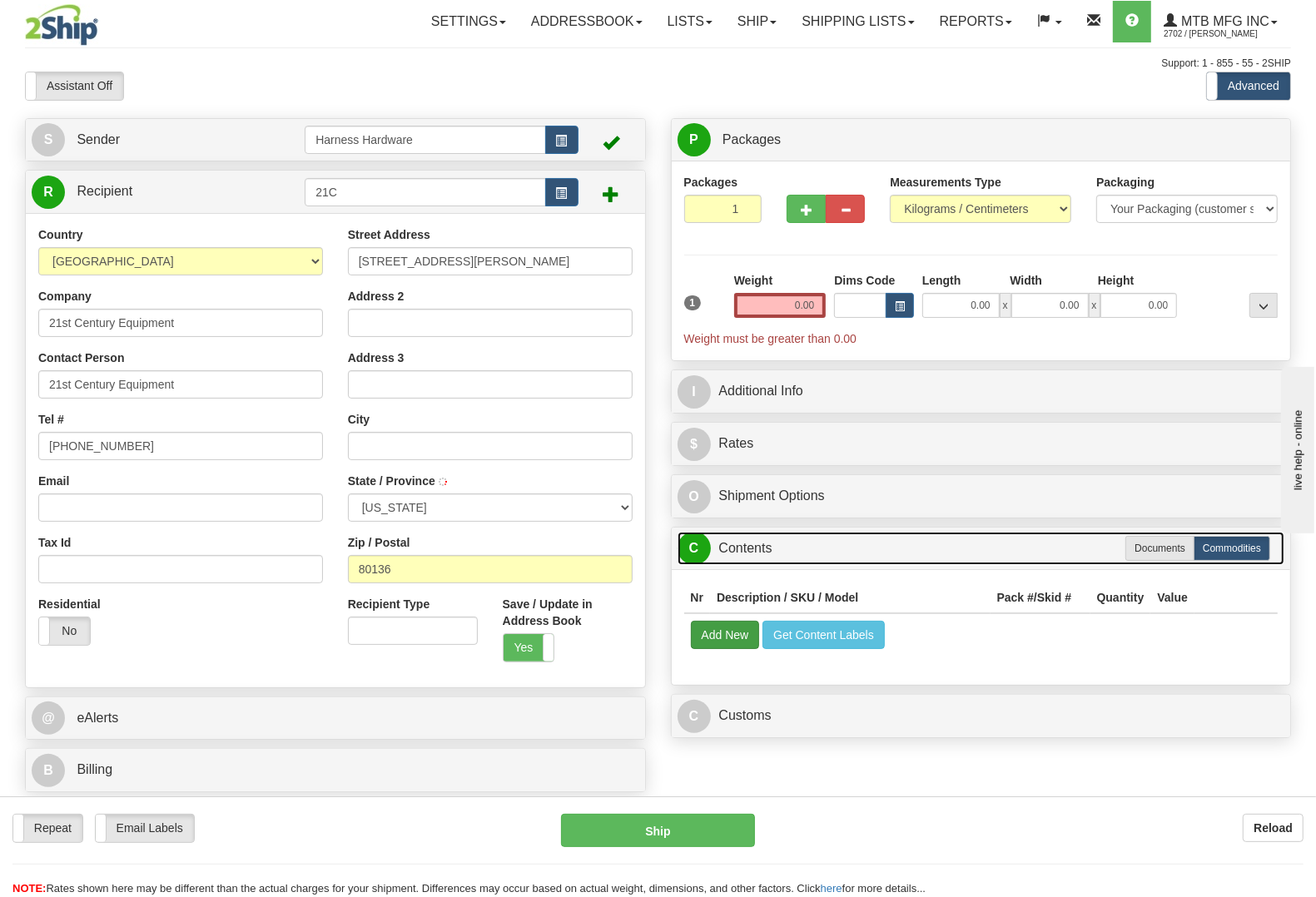
type input "STRASBURG"
select select "CO"
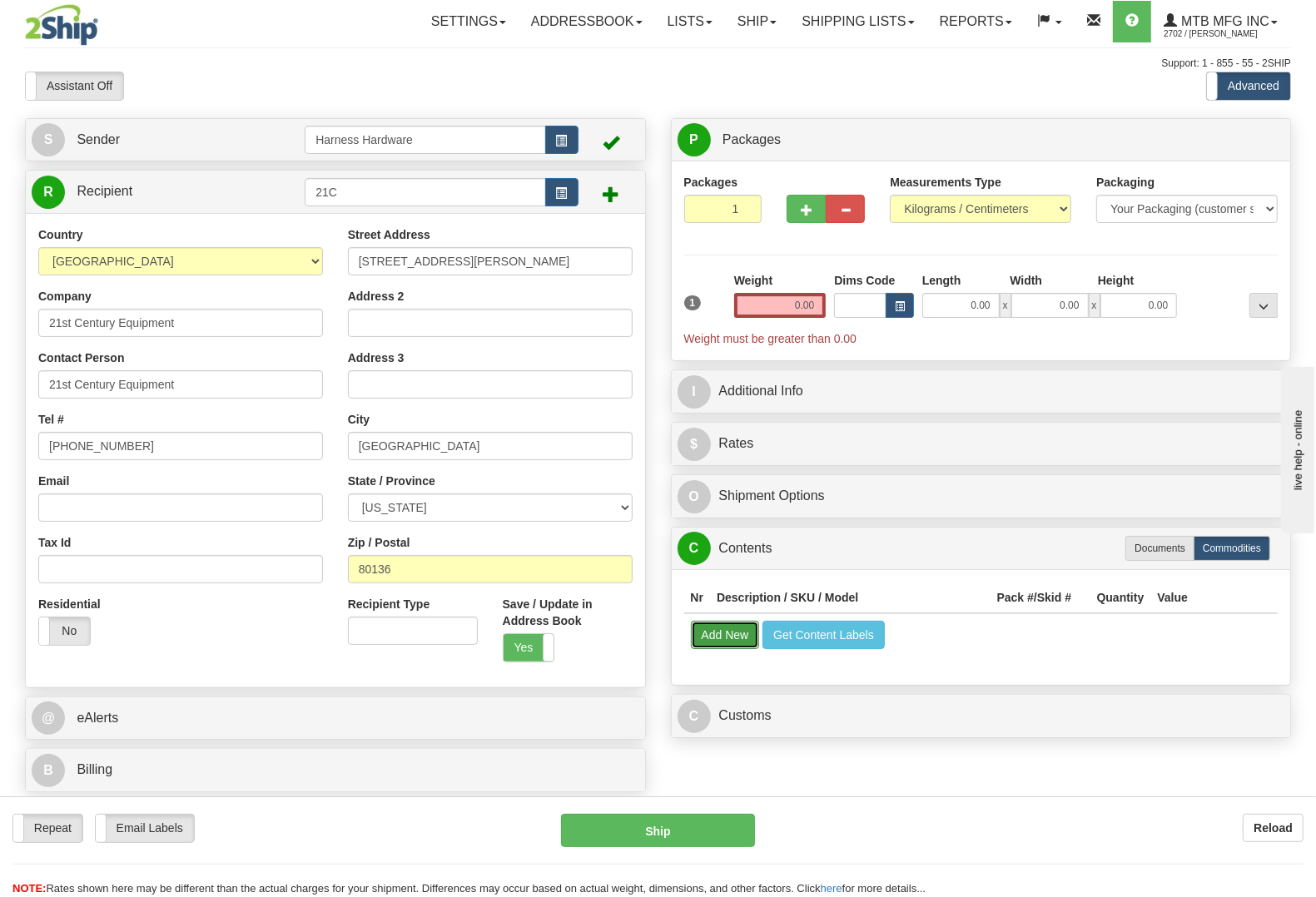
click at [725, 635] on button "Add New" at bounding box center [725, 635] width 69 height 29
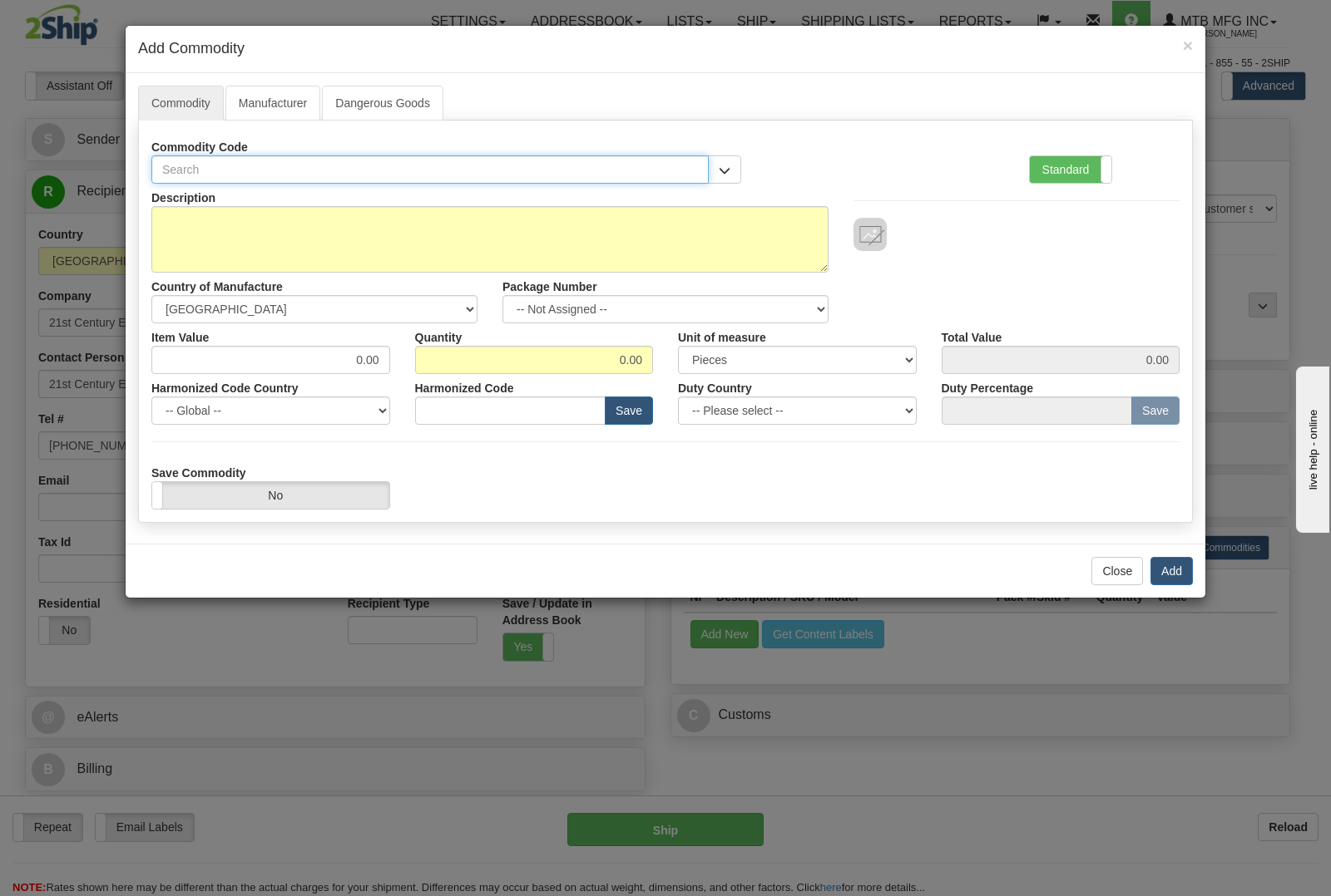
click at [393, 169] on input "text" at bounding box center [430, 169] width 558 height 29
type input "1774"
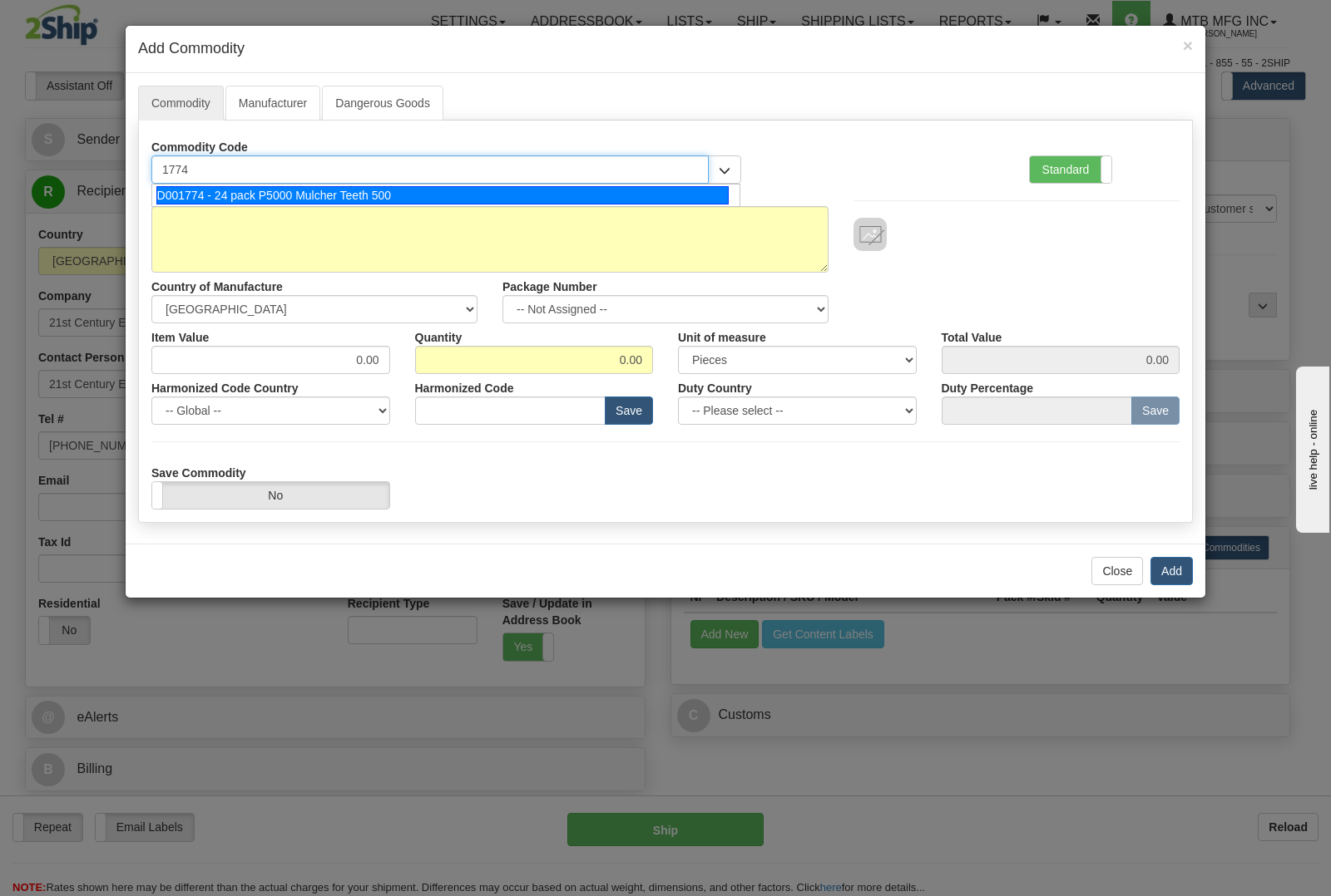
click at [380, 194] on div "D001774 - 24 pack P5000 Mulcher Teeth 500" at bounding box center [443, 195] width 573 height 18
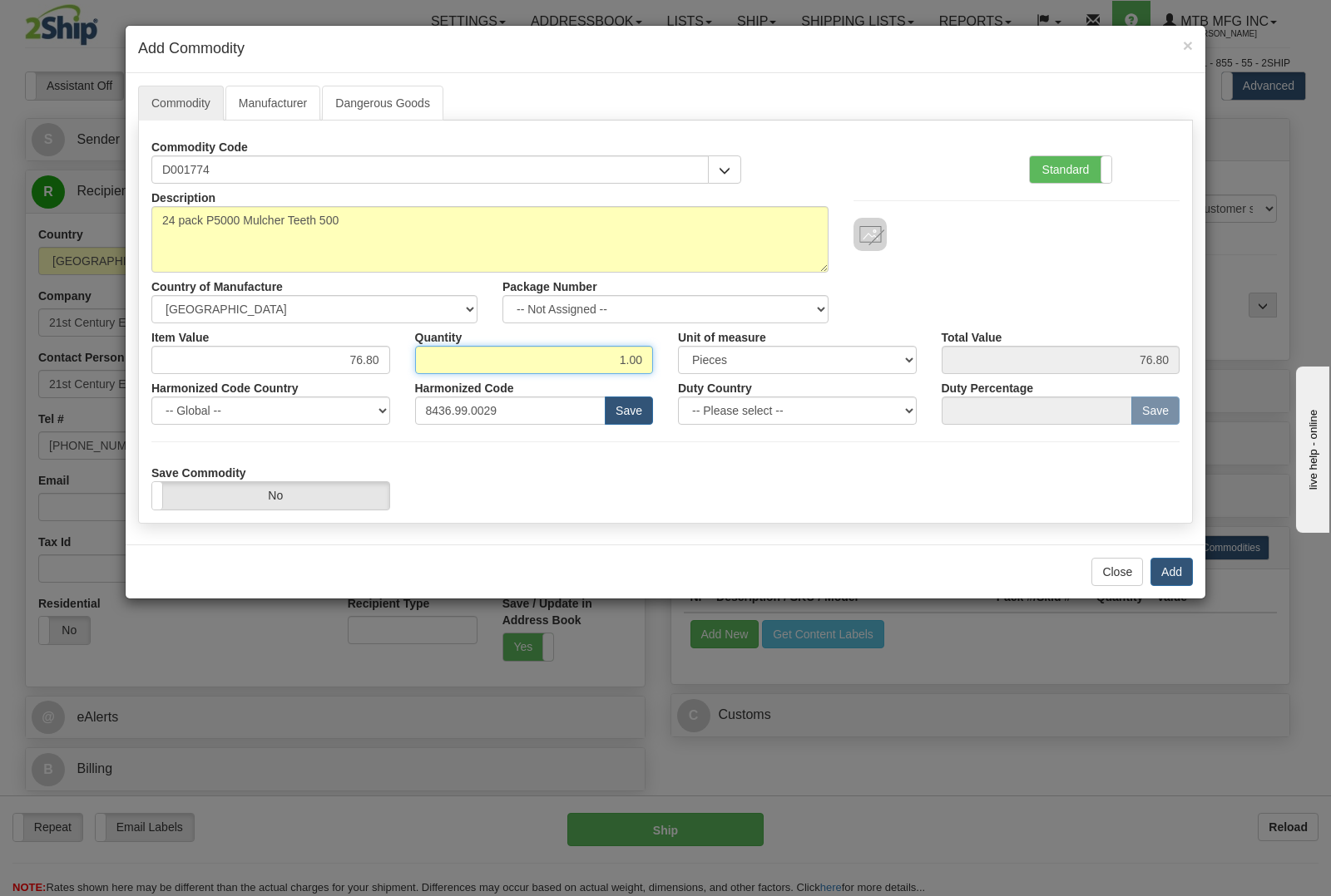
drag, startPoint x: 658, startPoint y: 355, endPoint x: 786, endPoint y: 374, distance: 129.4
click at [786, 374] on div "Item Value 76.80 Quantity 1.00 Unit of measure 3 Thousand Square Inches Adjustm…" at bounding box center [665, 348] width 1053 height 50
type input "5"
type input "384.00"
click at [1172, 575] on button "Add" at bounding box center [1172, 572] width 43 height 29
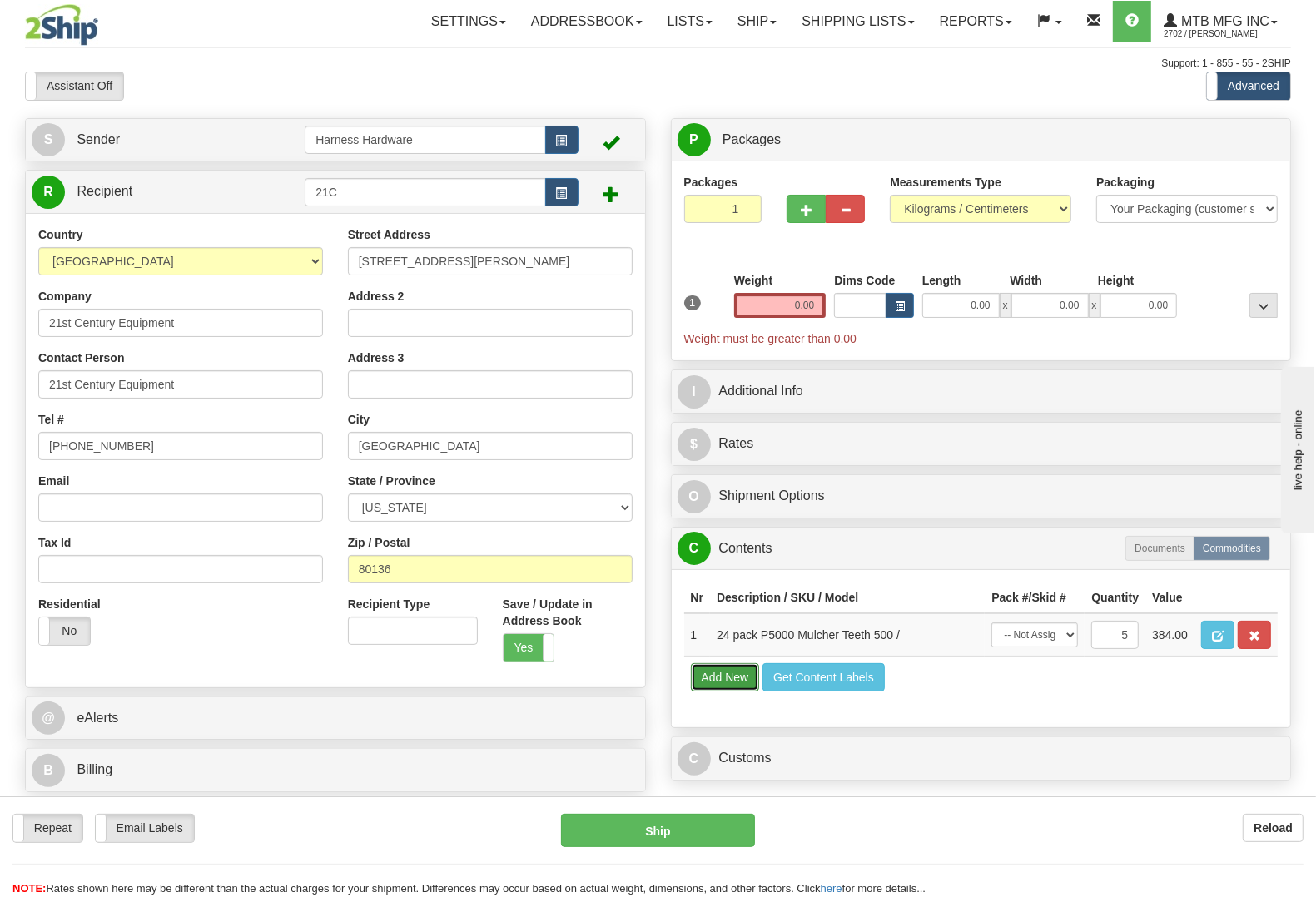
click at [730, 692] on button "Add New" at bounding box center [725, 677] width 69 height 29
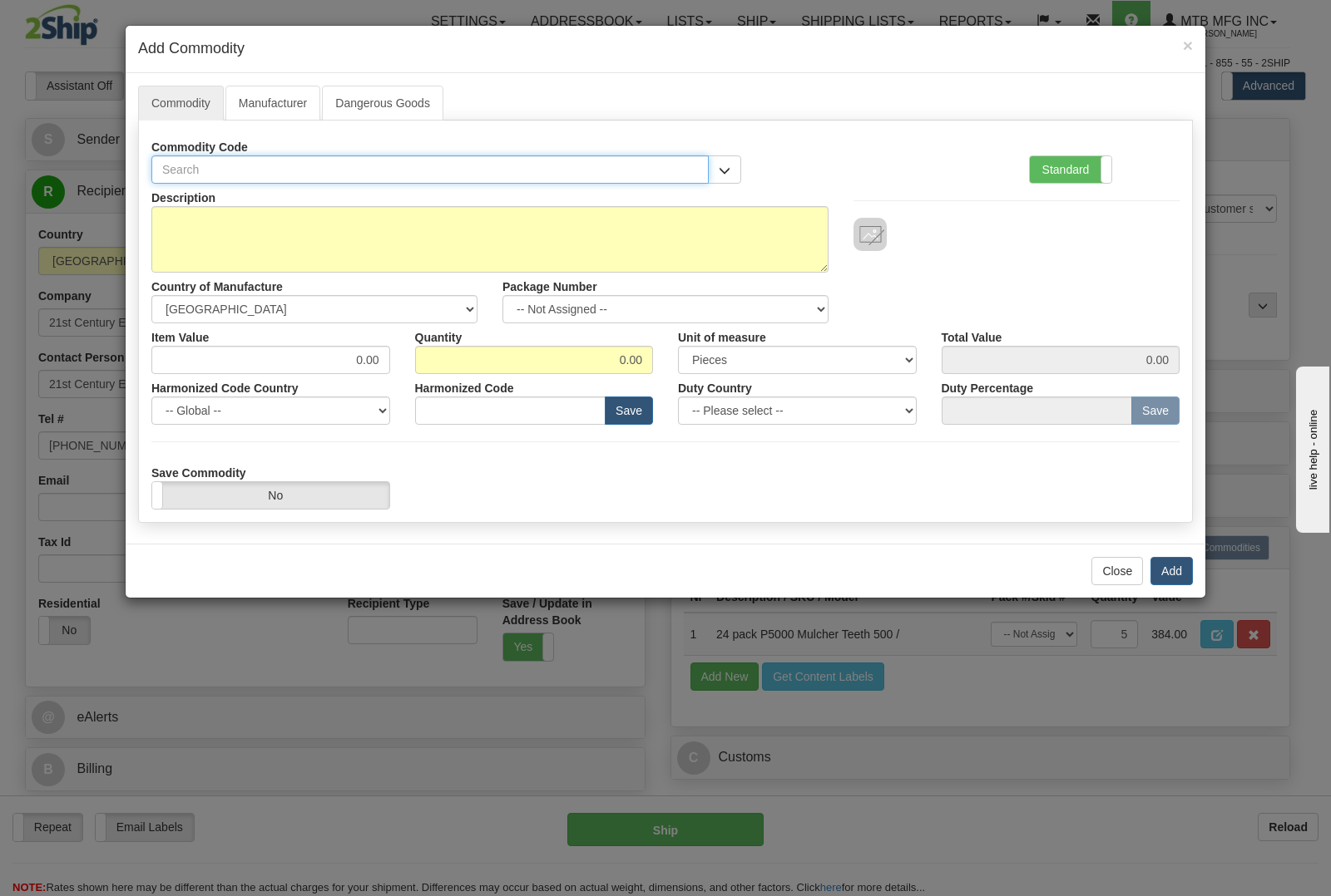
click at [372, 167] on input "text" at bounding box center [430, 169] width 558 height 29
type input "1773"
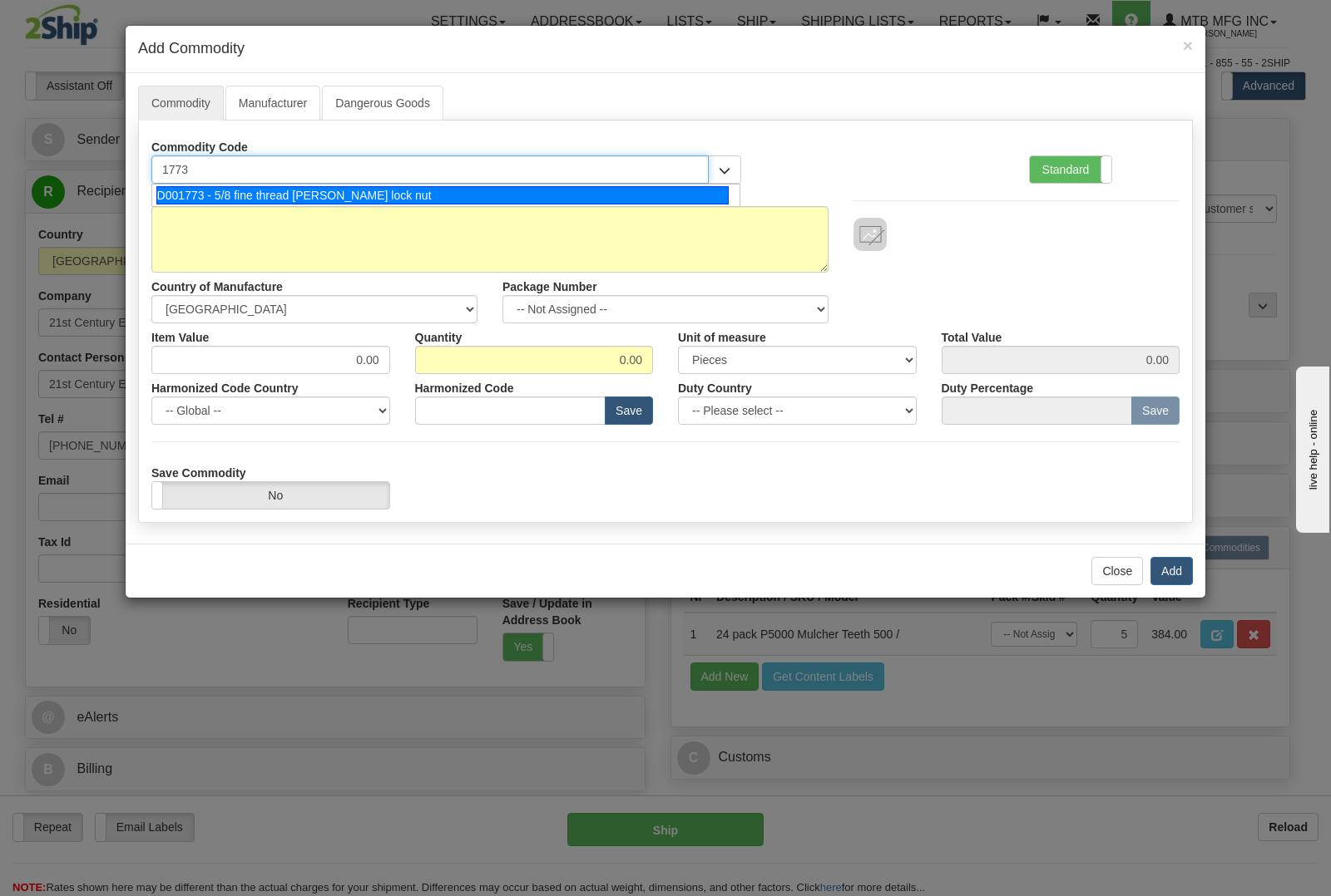
click at [379, 192] on div "D001773 - 5/8 fine thread stover lock nut" at bounding box center [443, 195] width 573 height 18
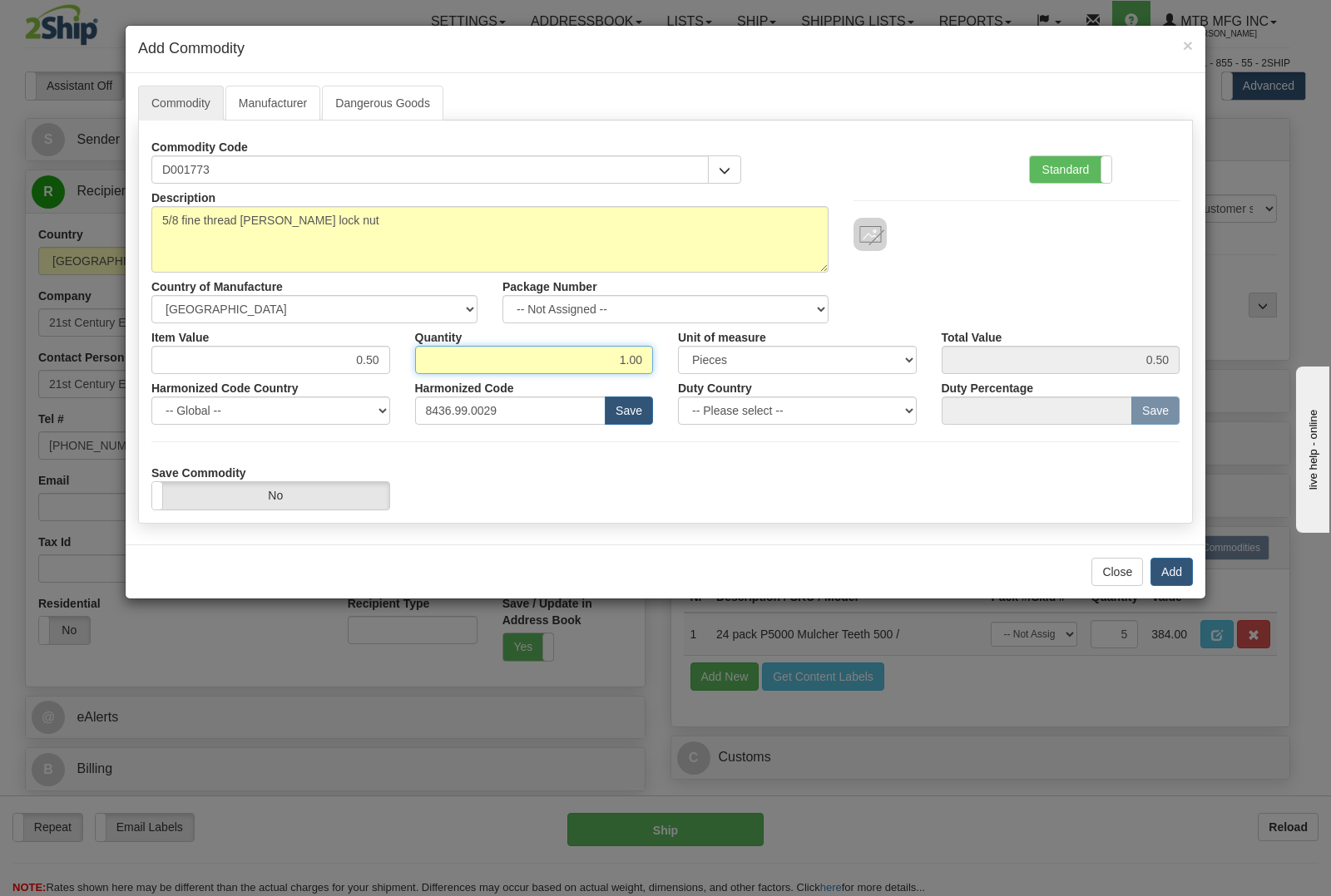
drag, startPoint x: 614, startPoint y: 357, endPoint x: 798, endPoint y: 399, distance: 188.7
click at [792, 384] on div "Description 5/8 fine thread stover lock nut Country of Manufacture -- Unknown -…" at bounding box center [666, 347] width 1028 height 326
type input "104"
type input "52.00"
click at [1179, 568] on button "Add" at bounding box center [1172, 572] width 43 height 29
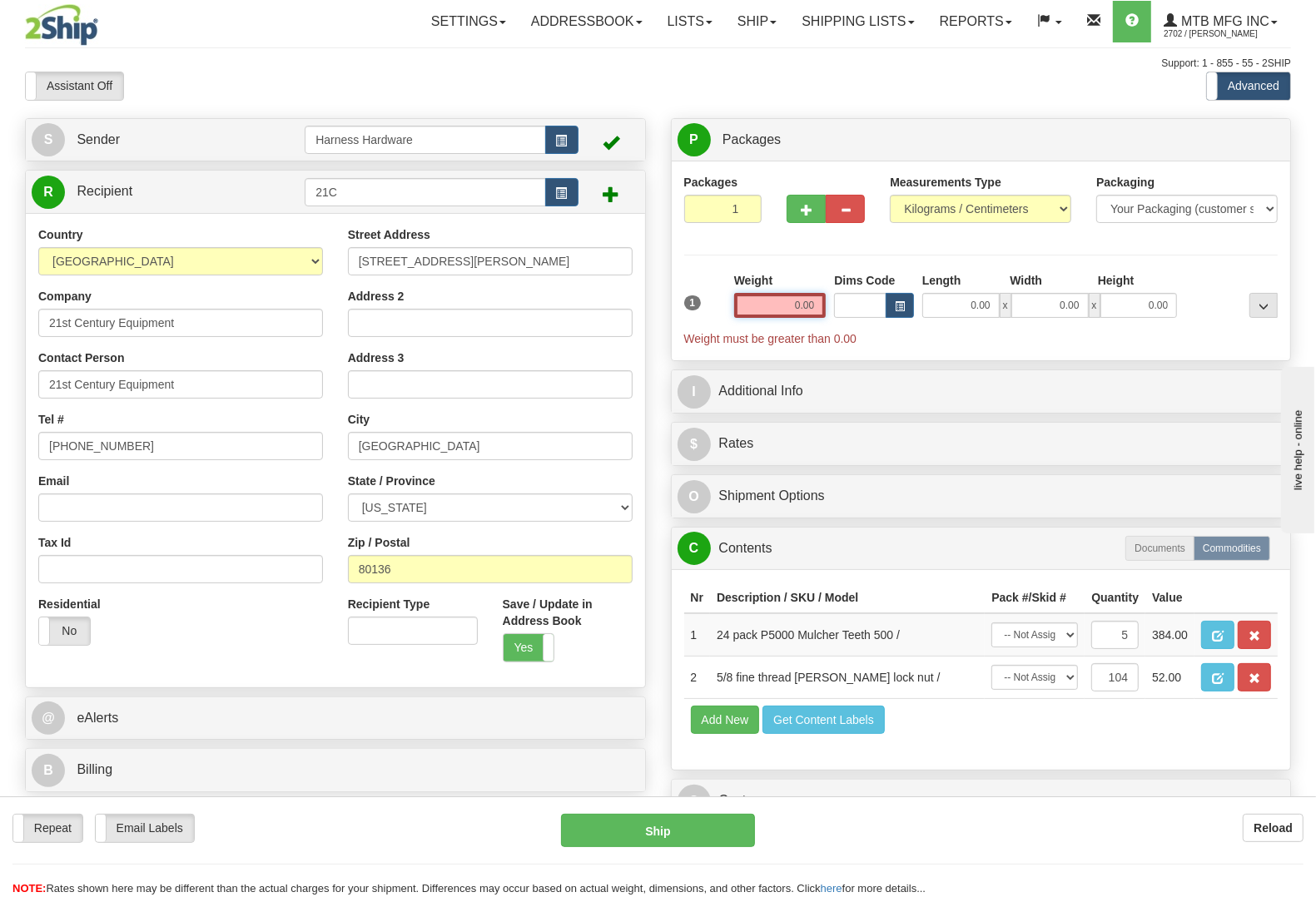
click at [778, 300] on input "0.00" at bounding box center [780, 305] width 92 height 25
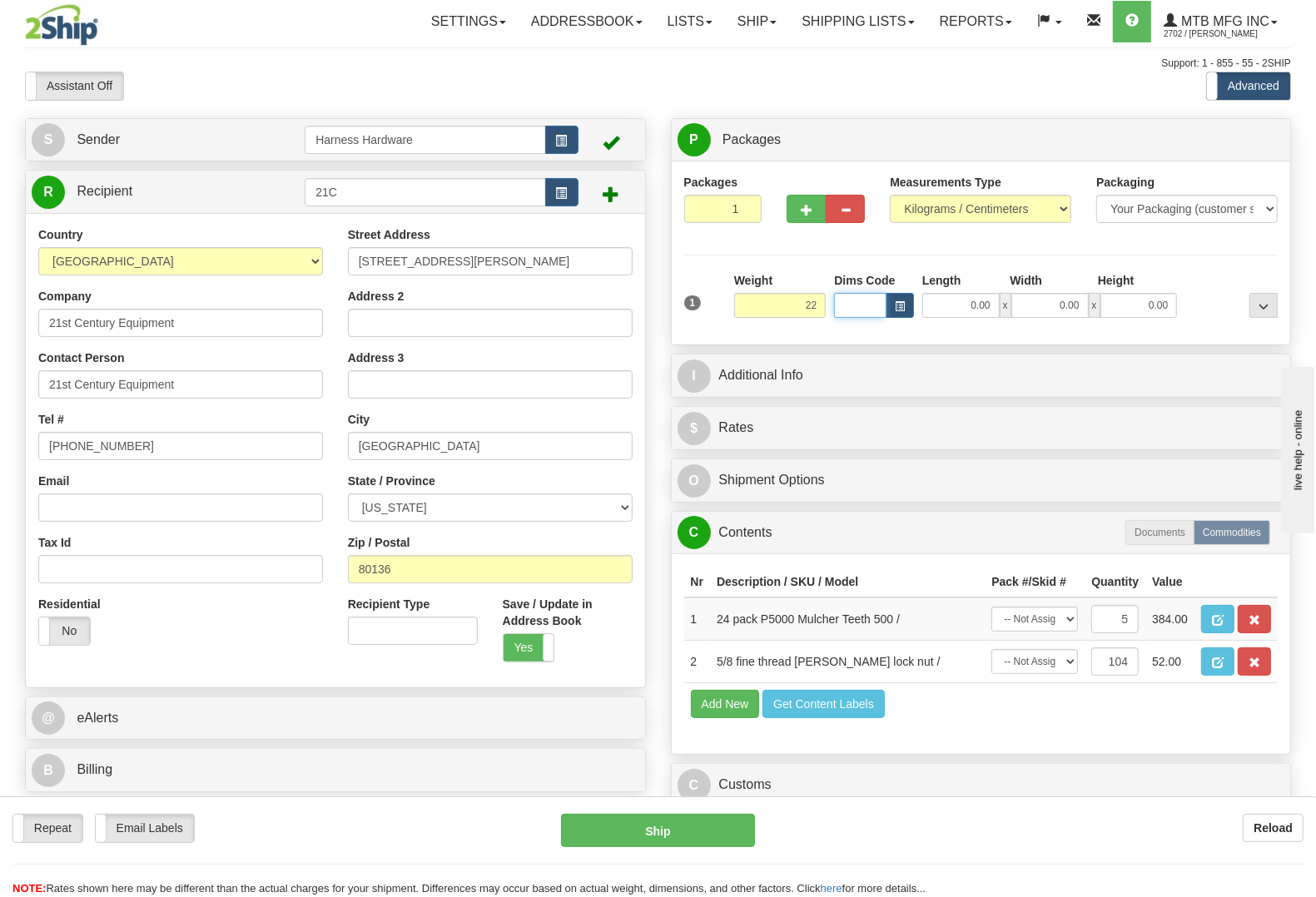
type input "22.00"
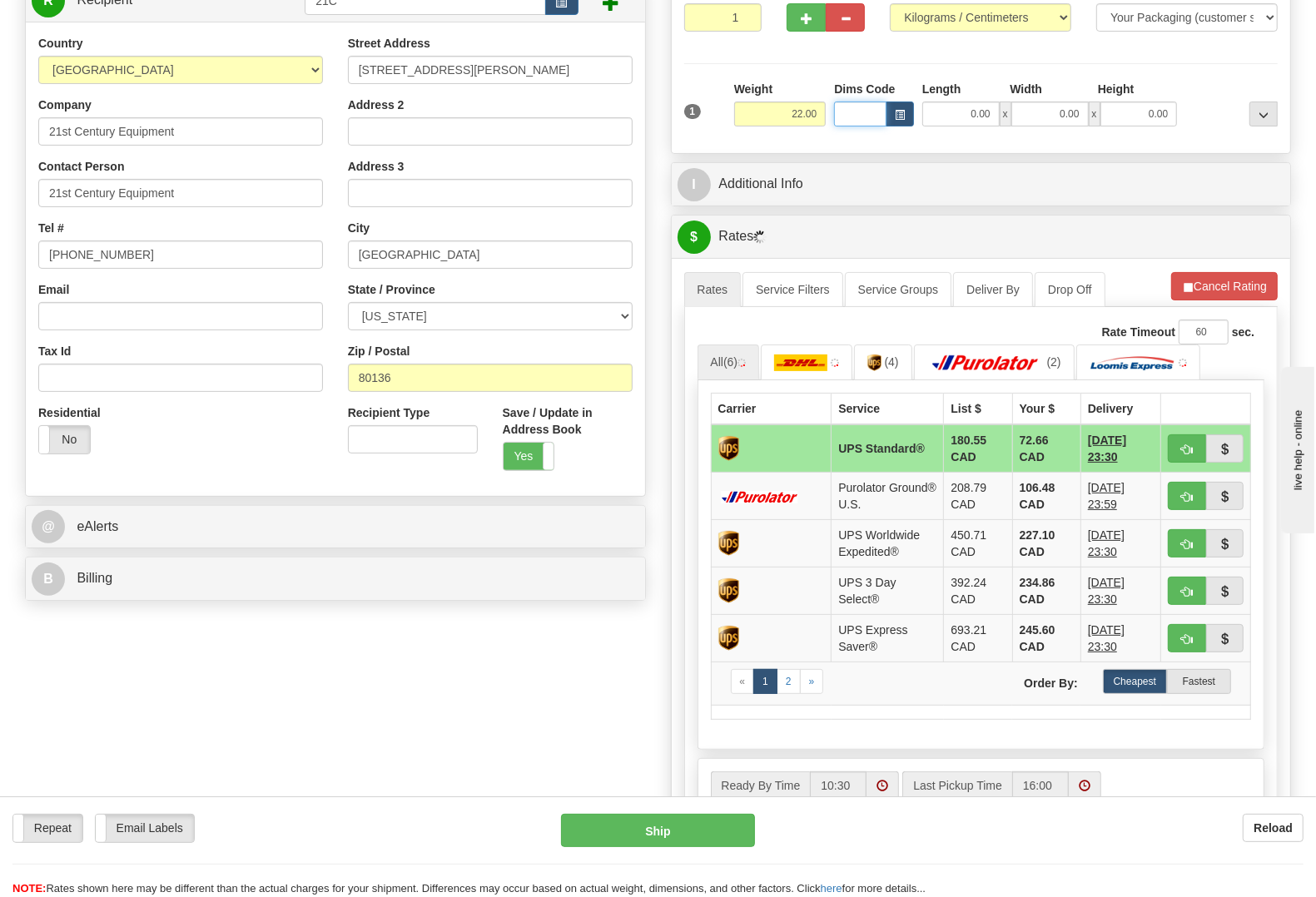
scroll to position [208, 0]
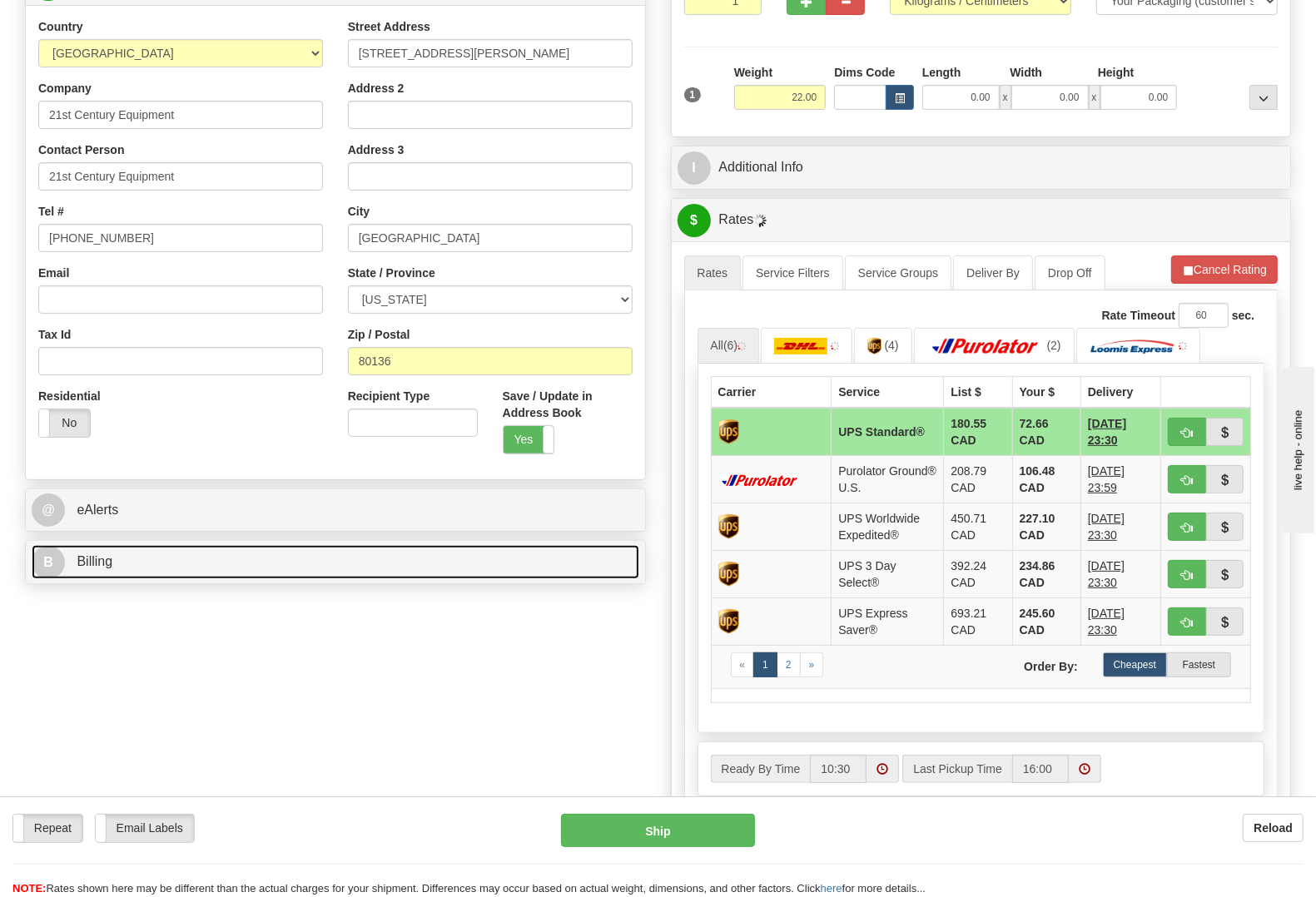
click at [183, 579] on link "B Billing" at bounding box center [335, 562] width 607 height 34
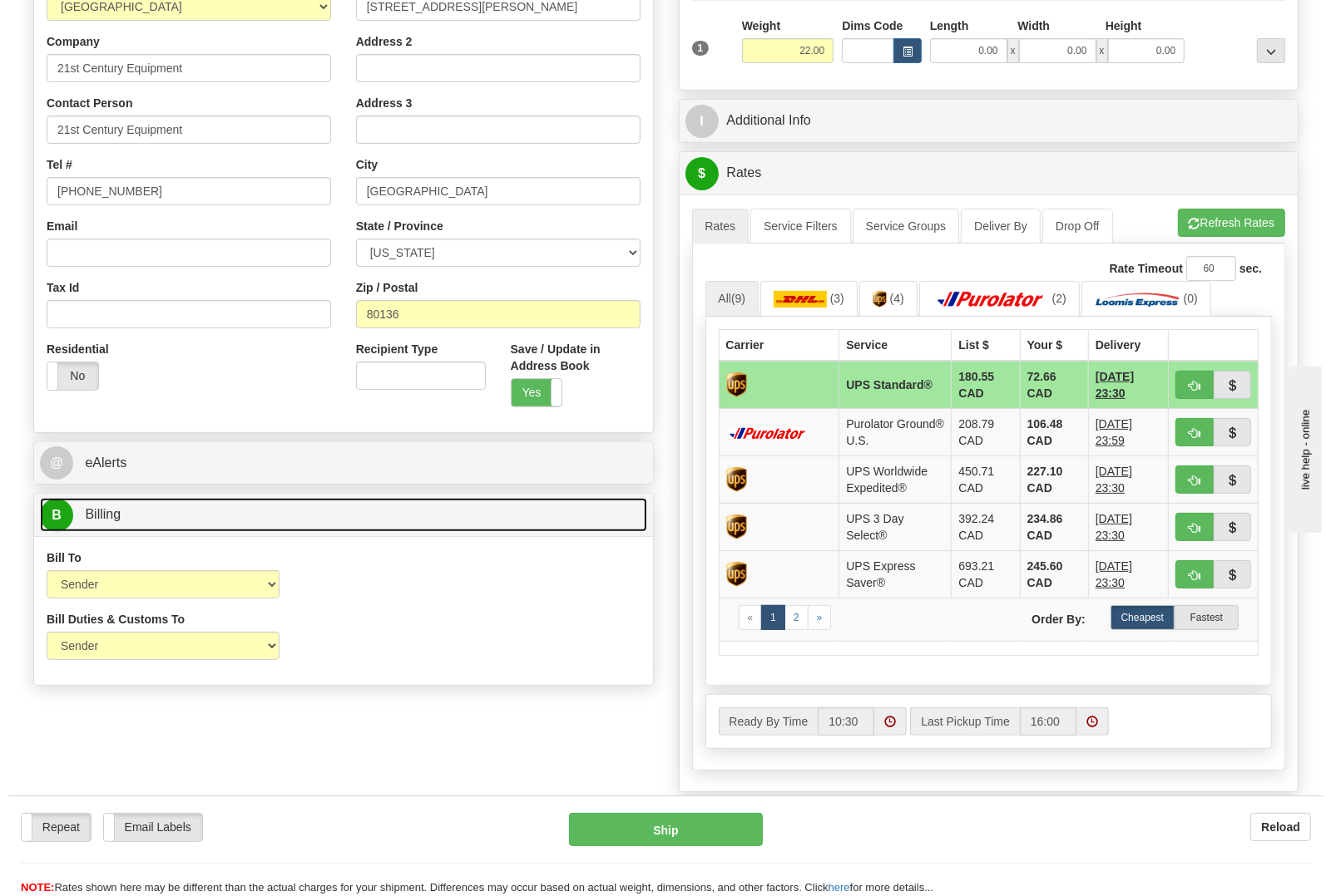
scroll to position [312, 0]
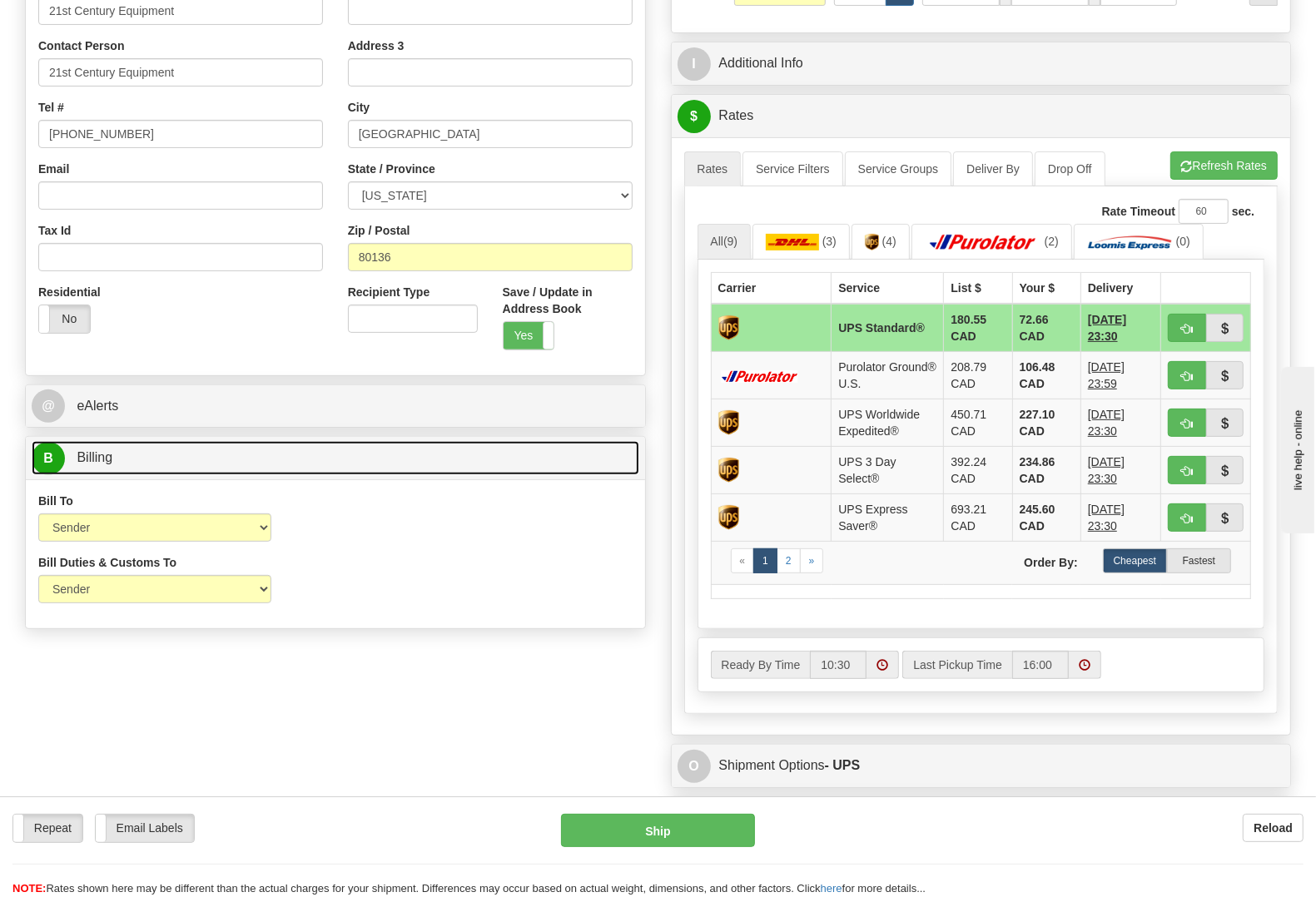
click at [273, 466] on link "B Billing" at bounding box center [335, 458] width 607 height 34
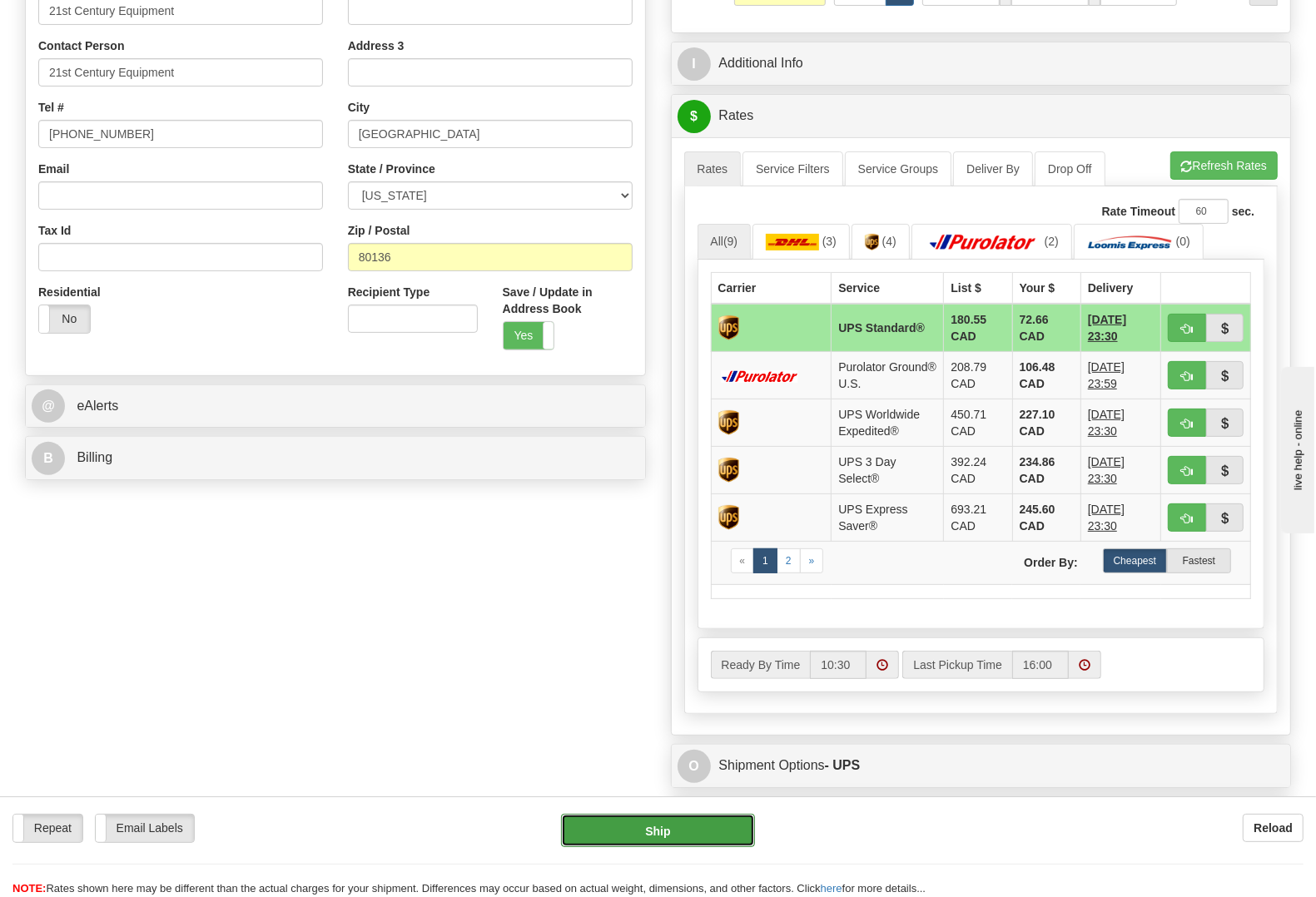
click at [679, 825] on button "Ship" at bounding box center [658, 831] width 194 height 34
type input "11"
